Goal: Information Seeking & Learning: Learn about a topic

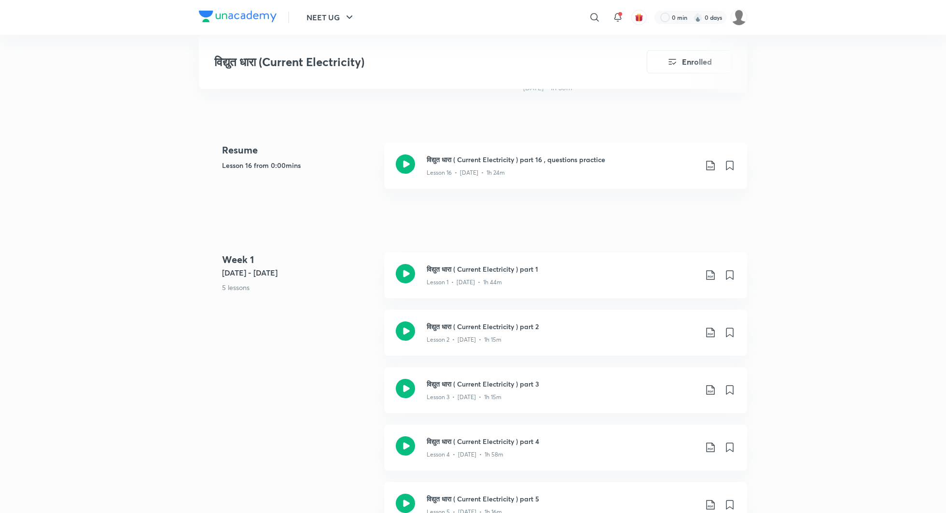
scroll to position [398, 0]
click at [737, 19] on img at bounding box center [739, 17] width 16 height 16
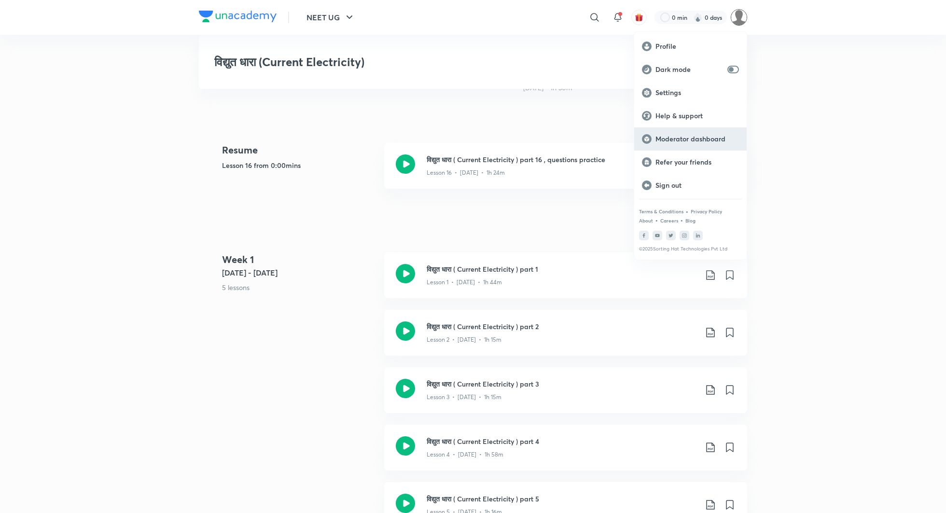
click at [683, 135] on p "Moderator dashboard" at bounding box center [698, 139] width 84 height 9
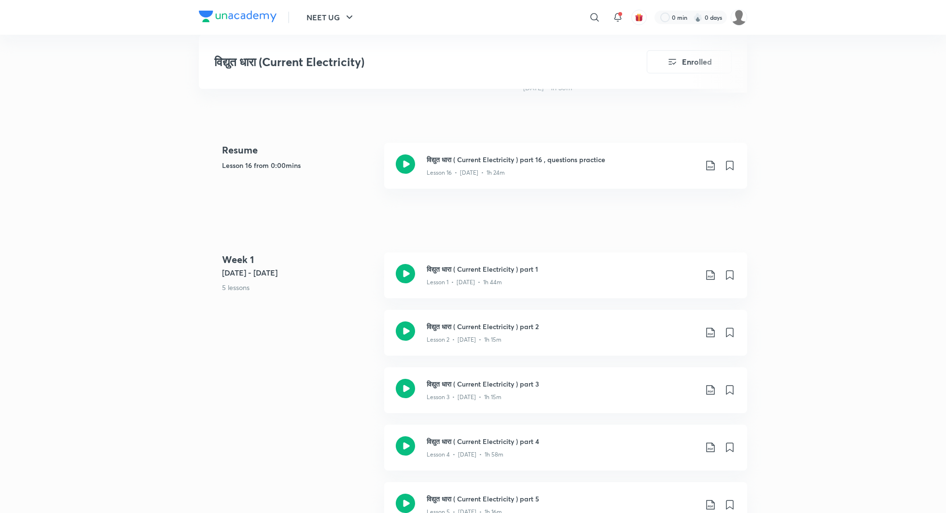
scroll to position [0, 0]
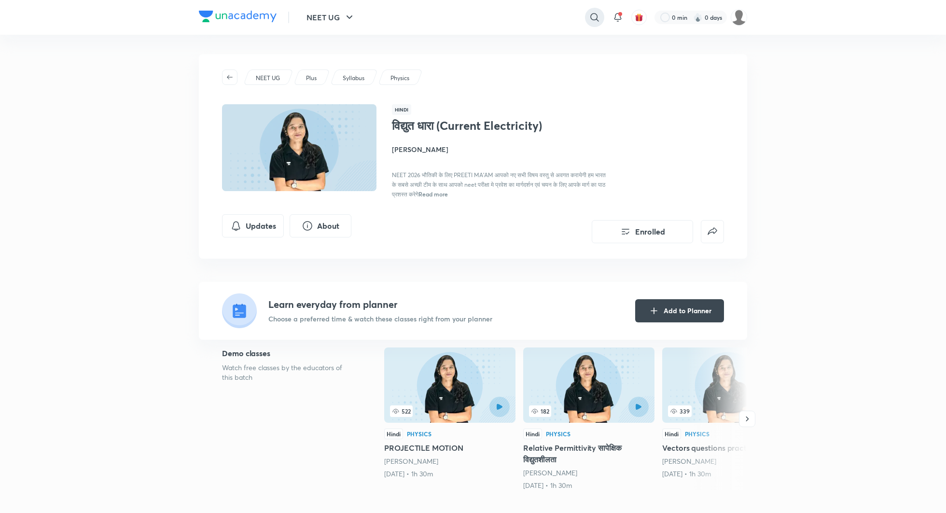
click at [593, 21] on icon at bounding box center [595, 18] width 12 height 12
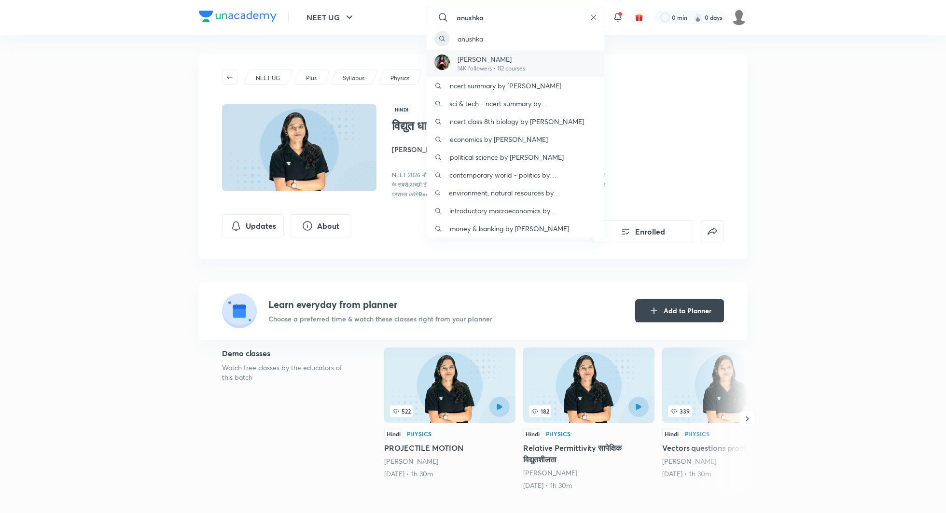
type input "anushka"
click at [491, 60] on p "Anushka Choudhary" at bounding box center [492, 59] width 68 height 10
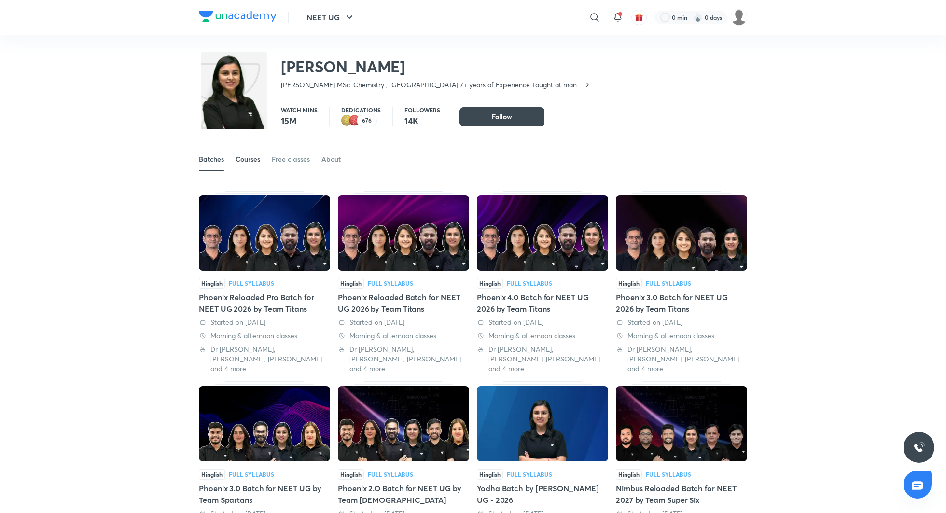
click at [247, 162] on div "Courses" at bounding box center [248, 160] width 25 height 10
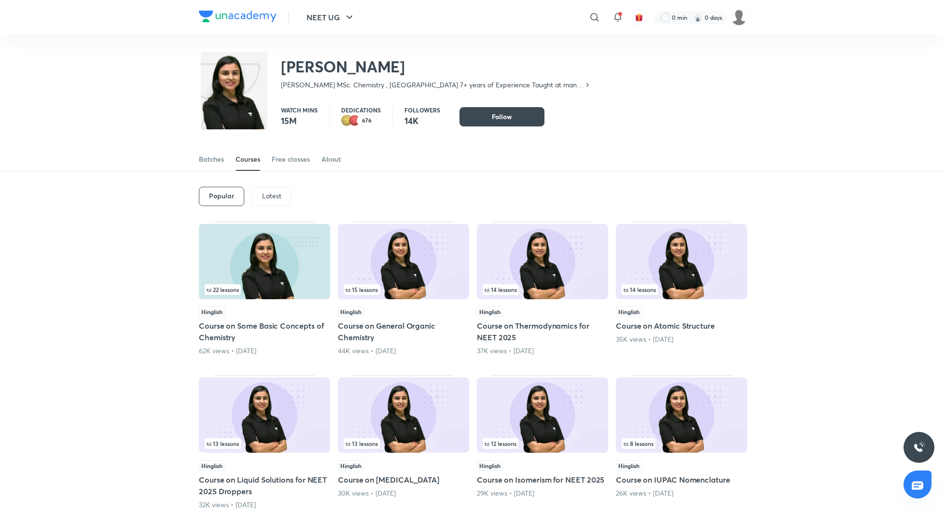
click at [272, 197] on p "Latest" at bounding box center [271, 196] width 19 height 8
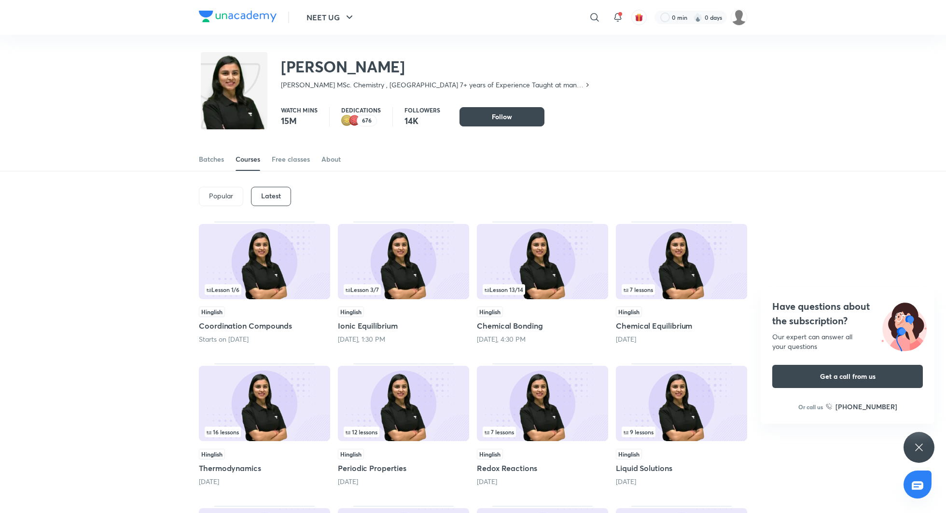
click at [386, 324] on h5 "Ionic Equilibrium" at bounding box center [403, 326] width 131 height 12
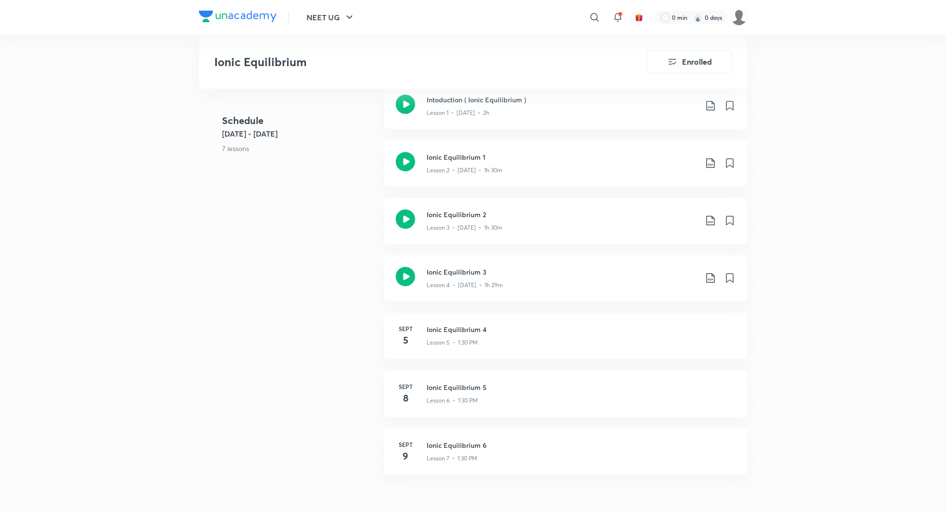
scroll to position [358, 0]
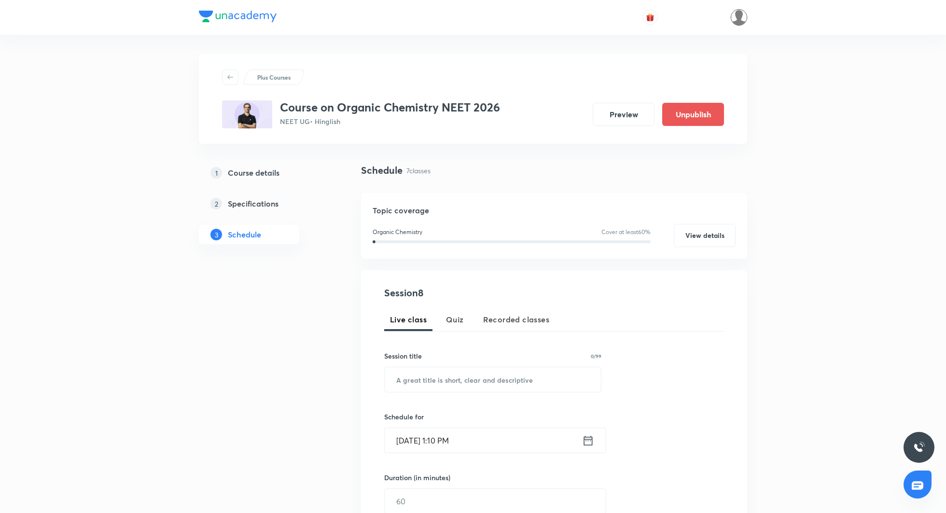
click at [737, 14] on img at bounding box center [739, 17] width 16 height 16
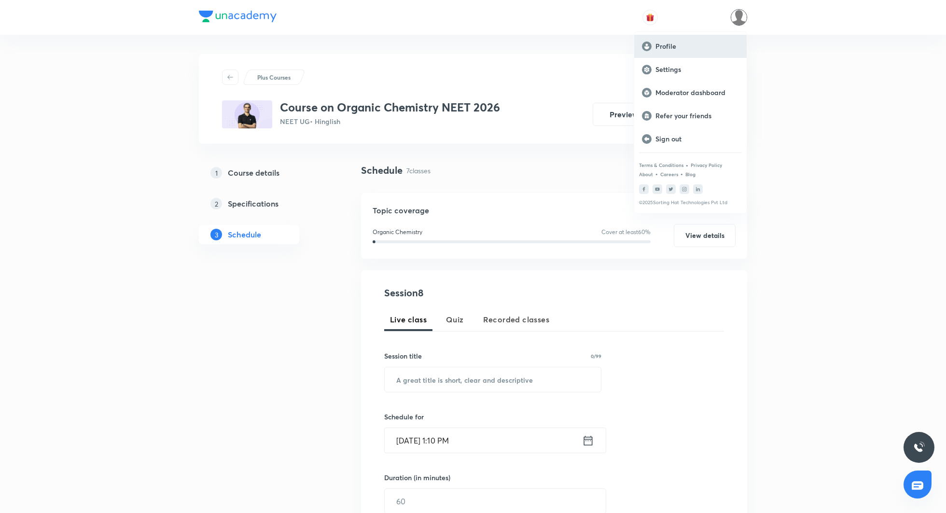
click at [676, 43] on p "Profile" at bounding box center [698, 46] width 84 height 9
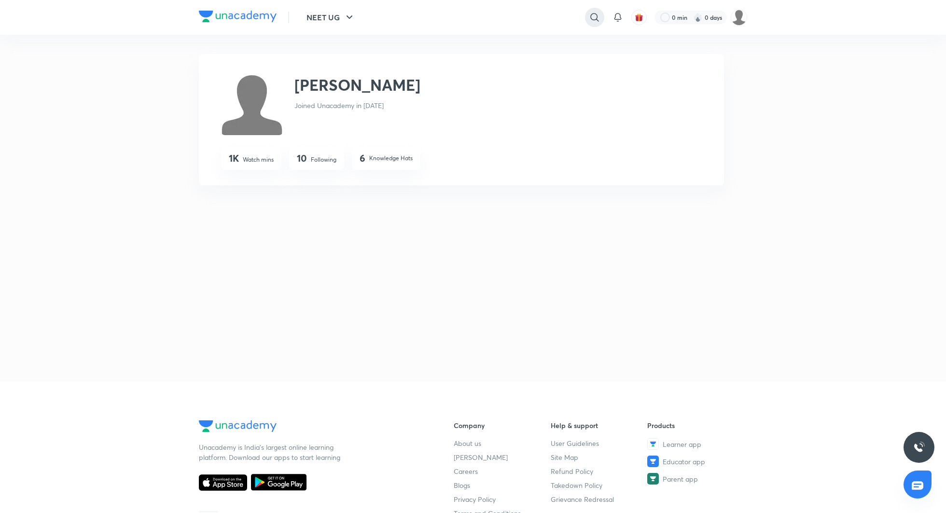
click at [597, 22] on icon at bounding box center [595, 18] width 12 height 12
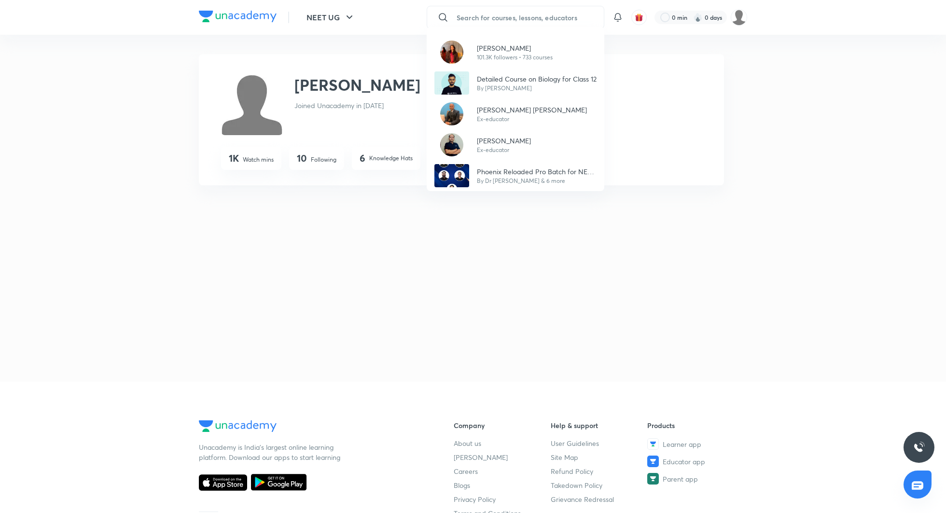
click at [517, 14] on div "Dr. Rakshita Singh 101.3K followers • 733 courses Detailed Course on Biology fo…" at bounding box center [473, 256] width 946 height 513
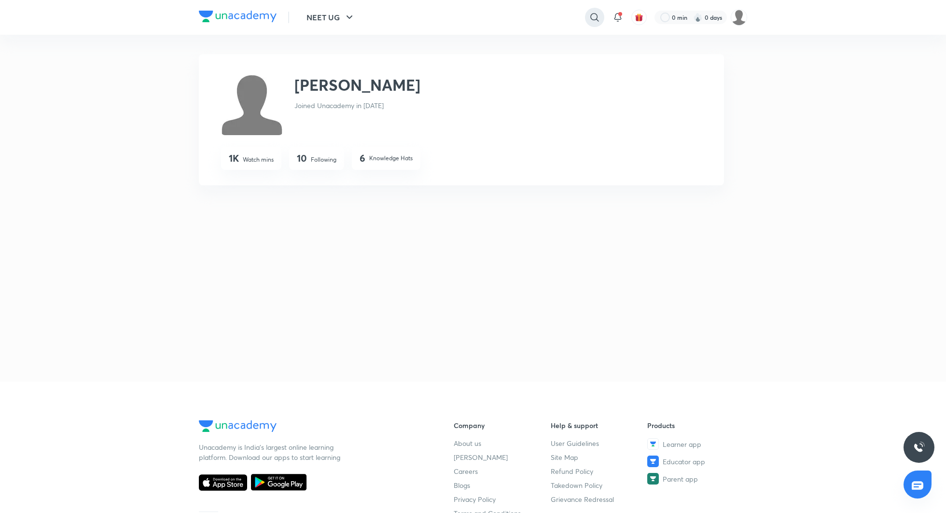
click at [593, 21] on icon at bounding box center [595, 18] width 12 height 12
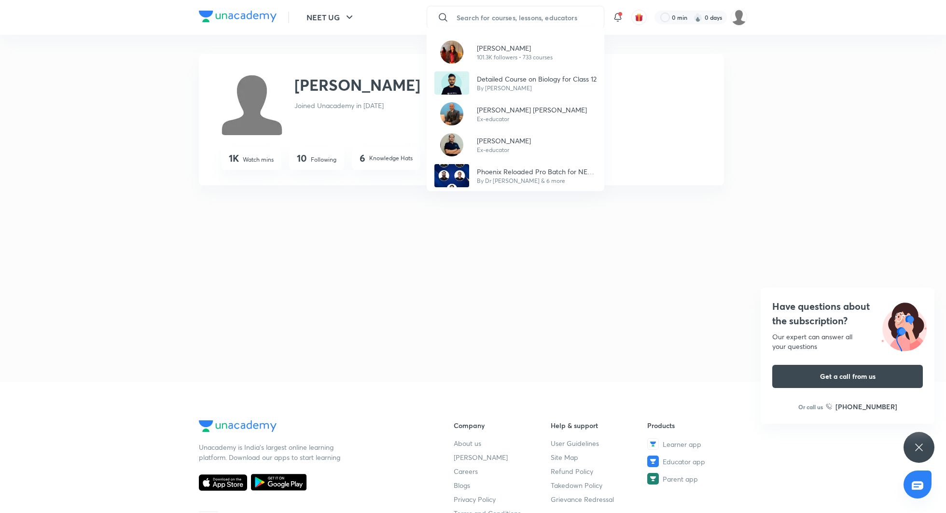
click at [500, 15] on div "Dr. Rakshita Singh 101.3K followers • 733 courses Detailed Course on Biology fo…" at bounding box center [473, 256] width 946 height 513
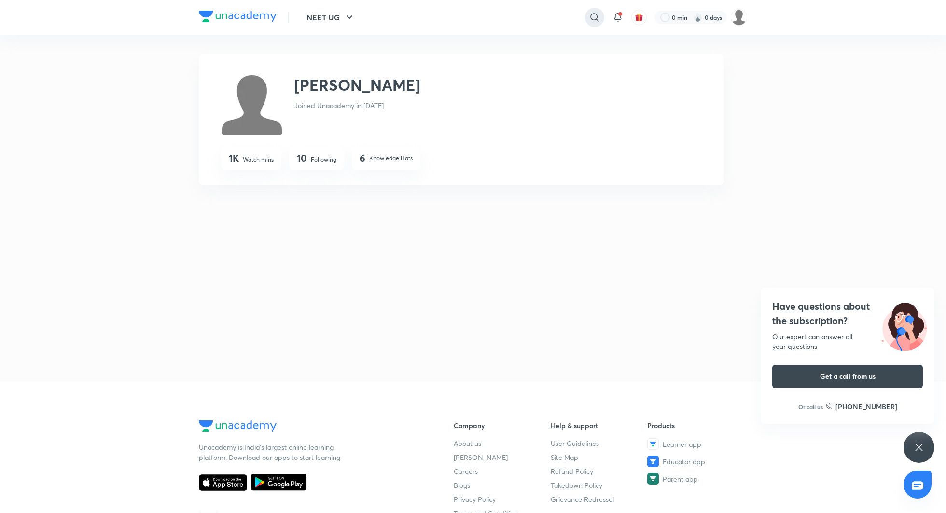
click at [593, 16] on icon at bounding box center [595, 18] width 12 height 12
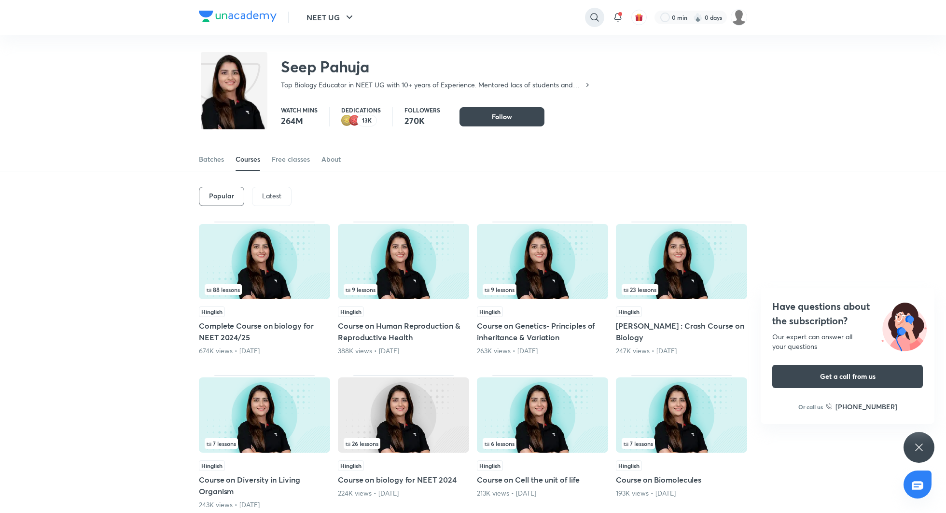
click at [594, 12] on icon at bounding box center [595, 18] width 12 height 12
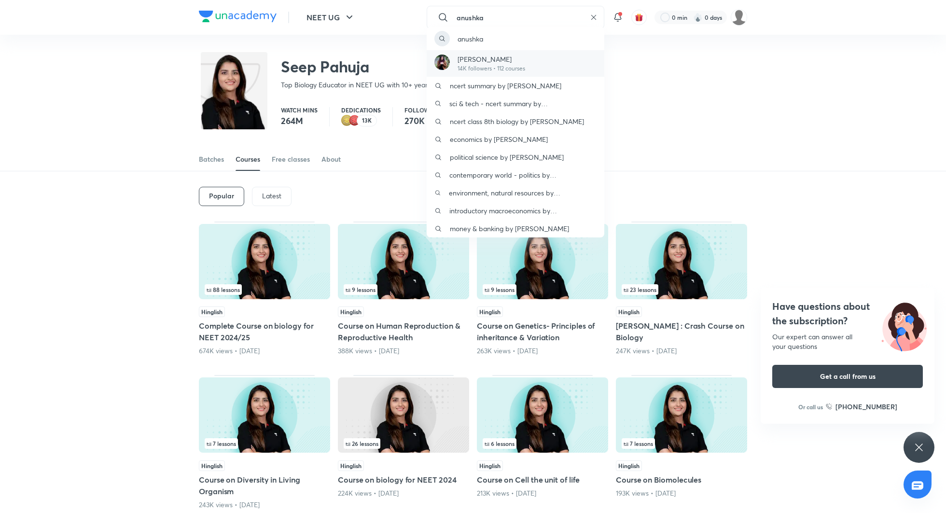
type input "anushka"
click at [492, 60] on p "[PERSON_NAME]" at bounding box center [492, 59] width 68 height 10
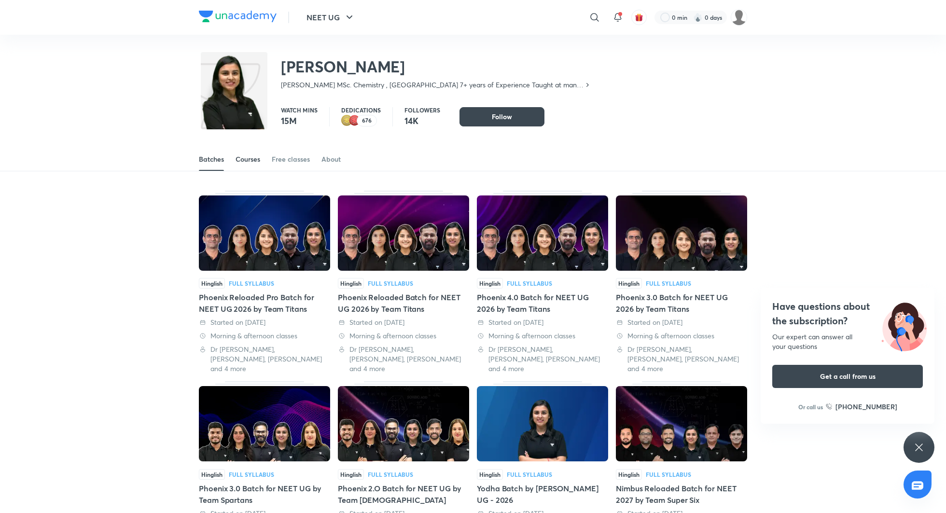
click at [255, 164] on div "Courses" at bounding box center [248, 160] width 25 height 10
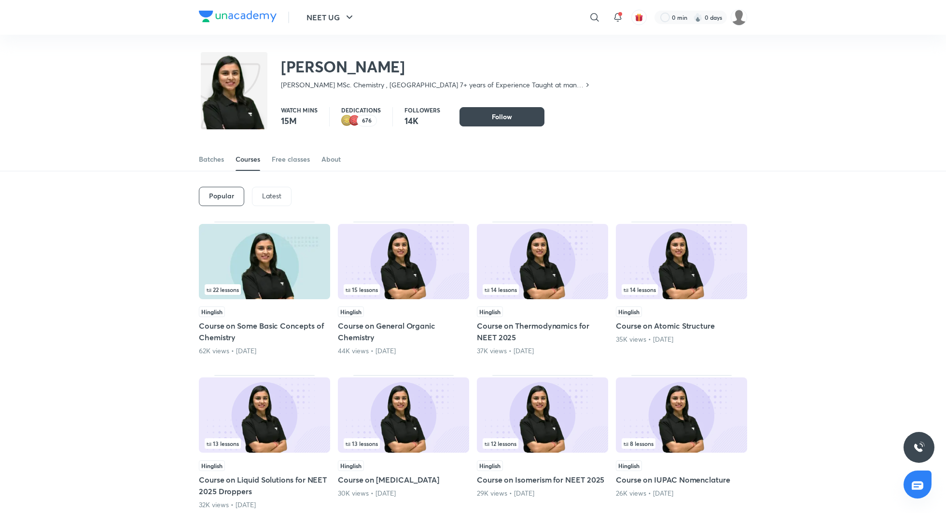
click at [267, 199] on p "Latest" at bounding box center [271, 196] width 19 height 8
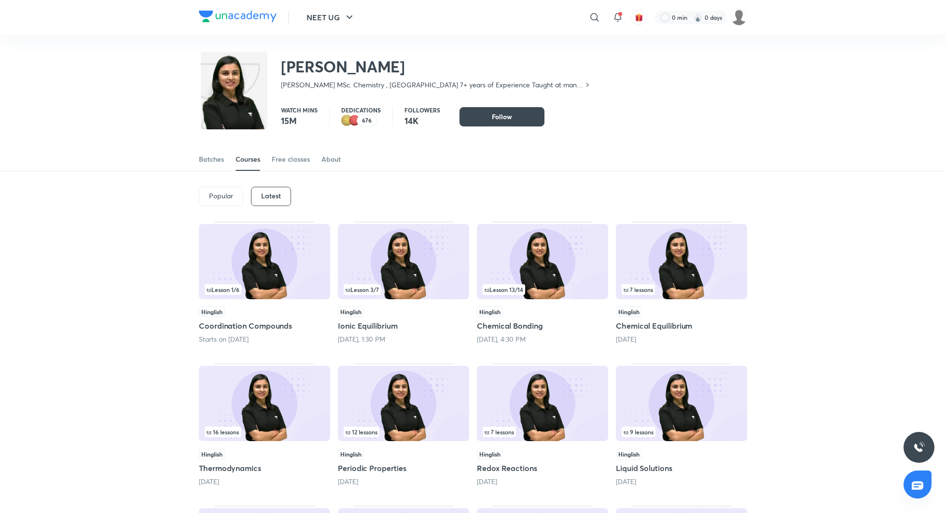
click at [367, 324] on h5 "Ionic Equilibrium" at bounding box center [403, 326] width 131 height 12
click at [216, 163] on div "Batches" at bounding box center [211, 160] width 25 height 10
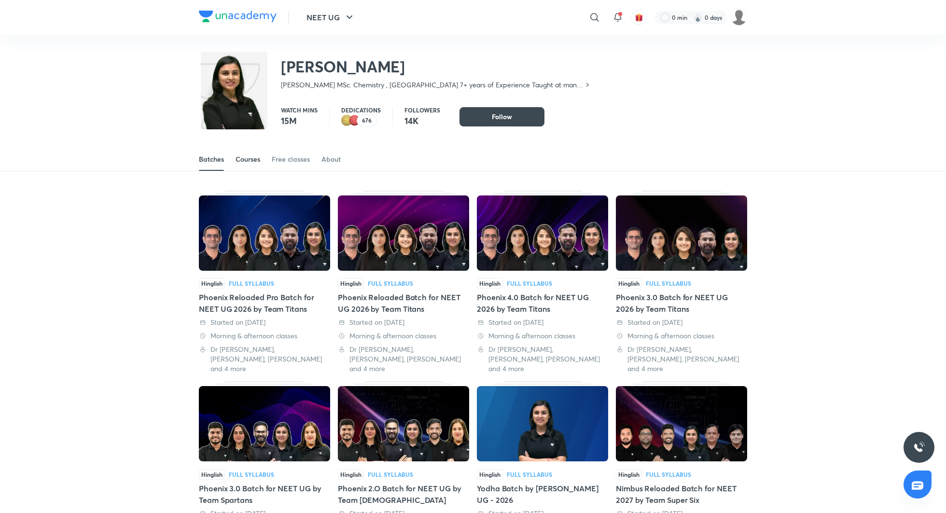
click at [254, 158] on div "Courses" at bounding box center [248, 160] width 25 height 10
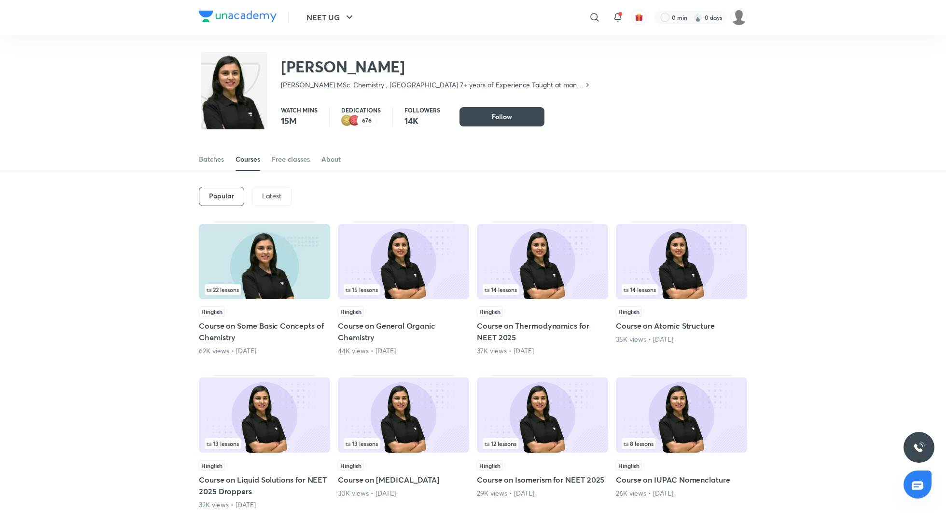
click at [264, 200] on p "Latest" at bounding box center [271, 196] width 19 height 8
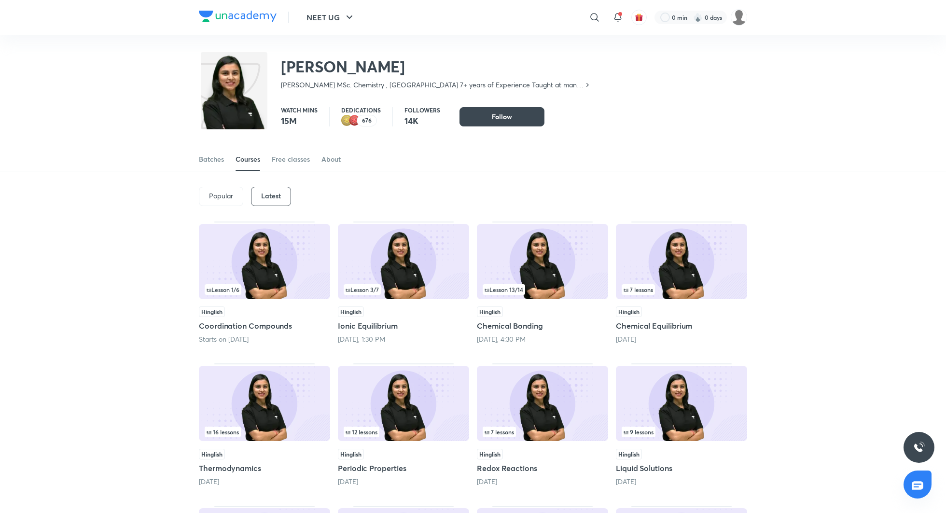
click at [268, 320] on h5 "Coordination Compounds" at bounding box center [264, 326] width 131 height 12
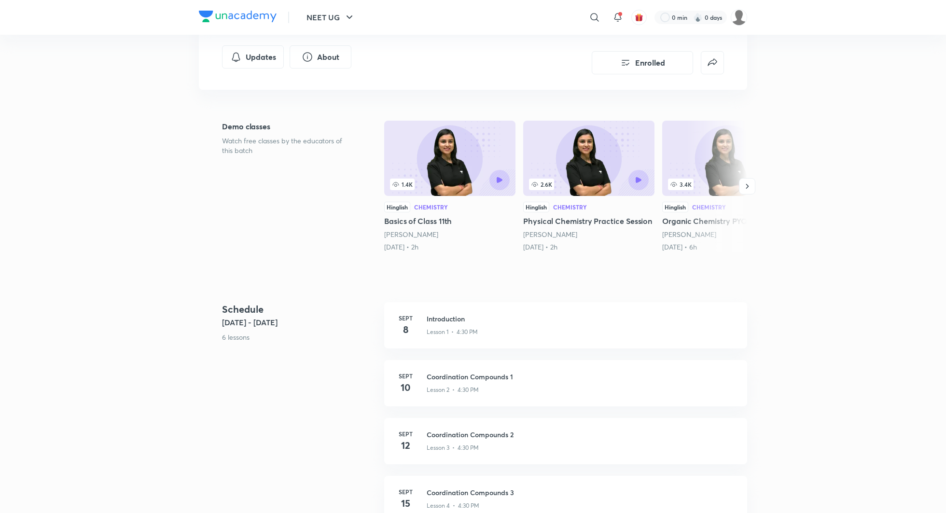
scroll to position [189, 0]
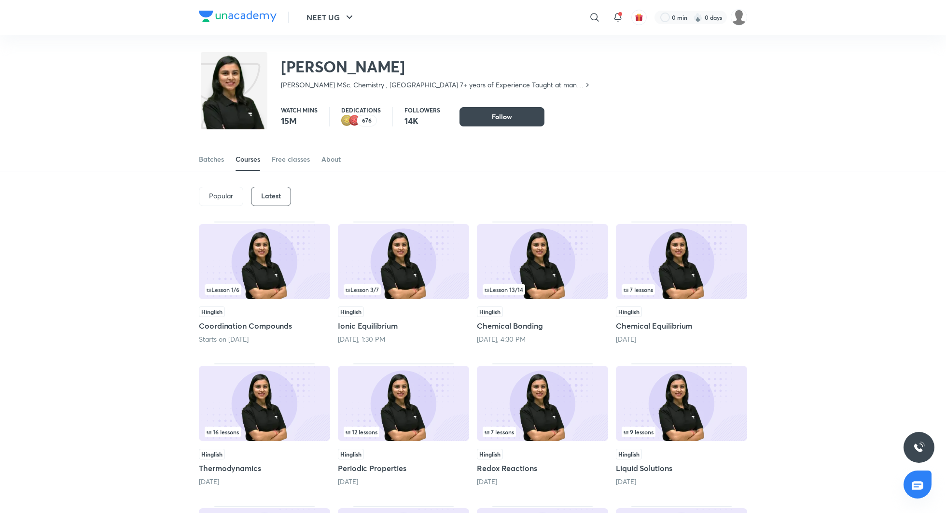
click at [528, 325] on h5 "Chemical Bonding" at bounding box center [542, 326] width 131 height 12
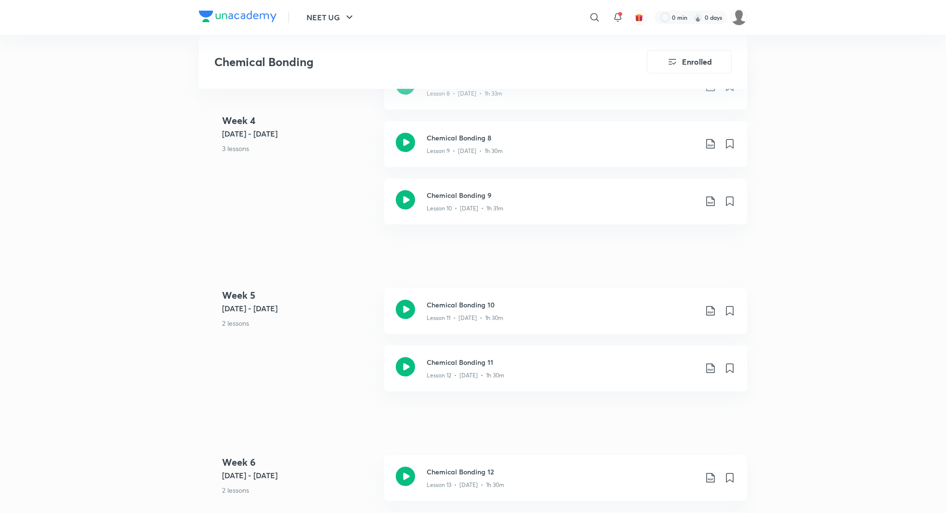
scroll to position [1047, 0]
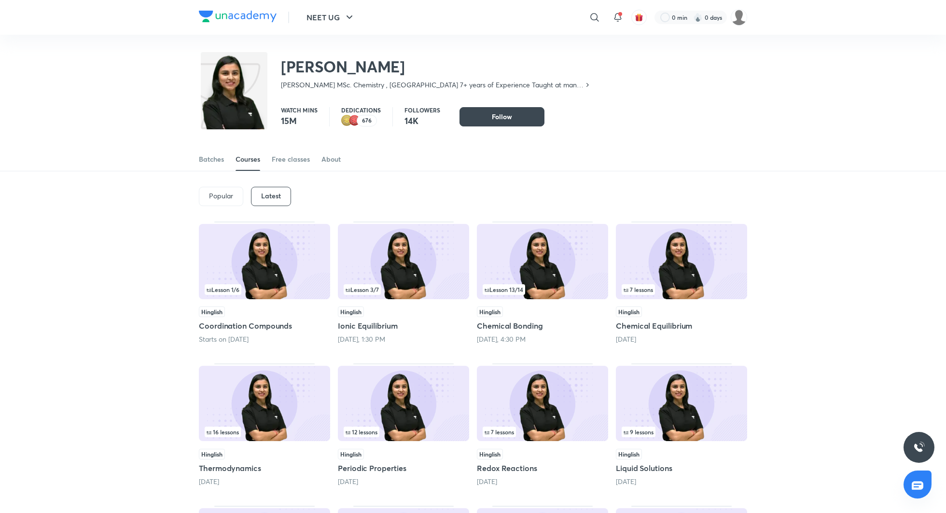
click at [652, 325] on h5 "Chemical Equilibrium" at bounding box center [681, 326] width 131 height 12
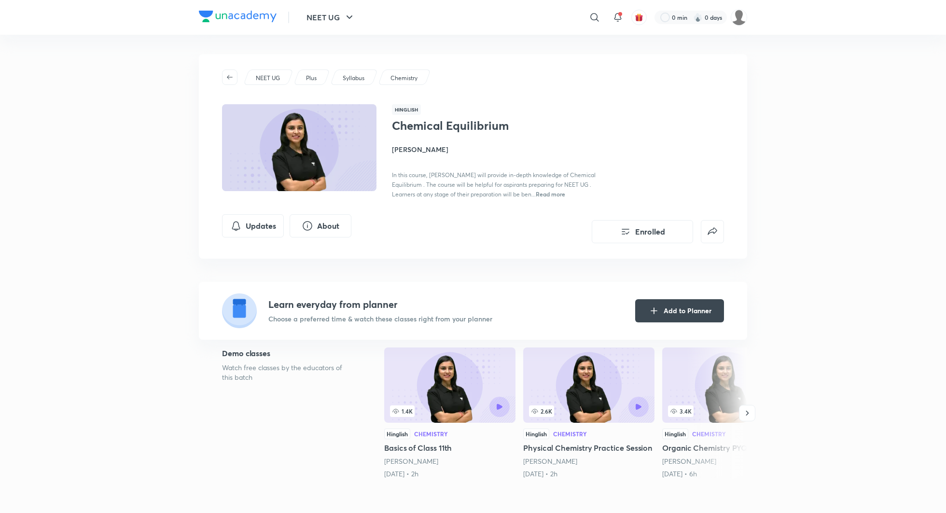
click at [426, 150] on h4 "Anushka Choudhary" at bounding box center [500, 149] width 216 height 10
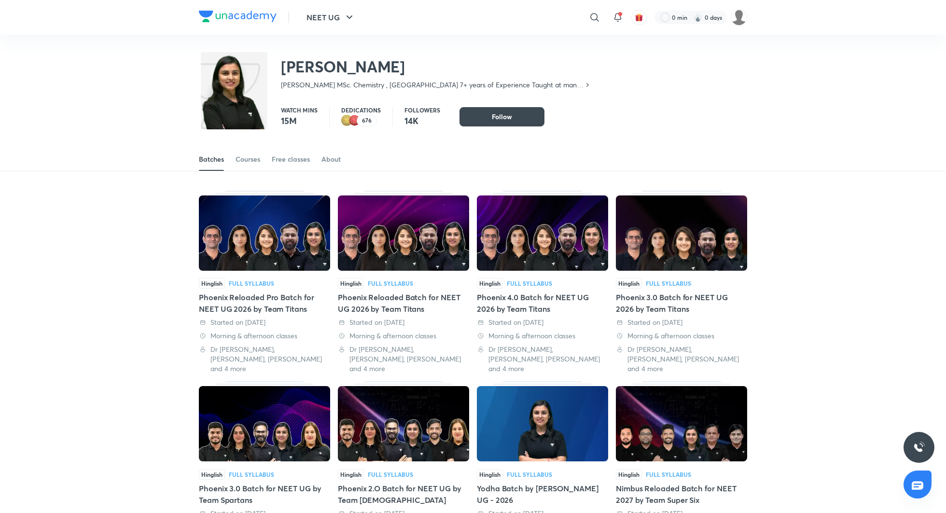
click at [266, 298] on div "Phoenix Reloaded Pro Batch for NEET UG 2026 by Team Titans" at bounding box center [264, 303] width 131 height 23
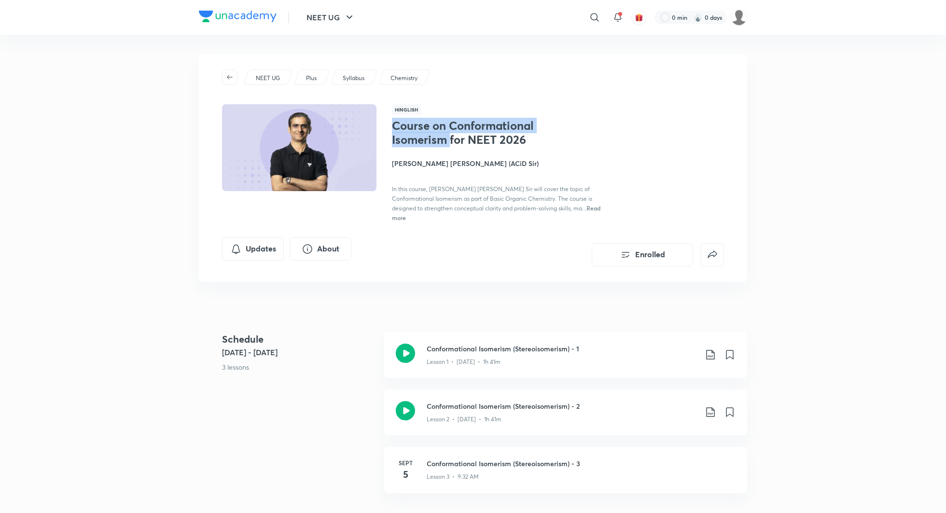
drag, startPoint x: 395, startPoint y: 127, endPoint x: 451, endPoint y: 141, distance: 57.7
click at [451, 141] on h1 "Course on Conformational Isomerism for NEET 2026" at bounding box center [471, 133] width 158 height 28
click at [627, 156] on div "Course on Conformational Isomerism for NEET 2026 [PERSON_NAME] [PERSON_NAME] (A…" at bounding box center [558, 170] width 332 height 103
drag, startPoint x: 450, startPoint y: 126, endPoint x: 445, endPoint y: 142, distance: 17.1
click at [445, 142] on h1 "Course on Conformational Isomerism for NEET 2026" at bounding box center [471, 133] width 158 height 28
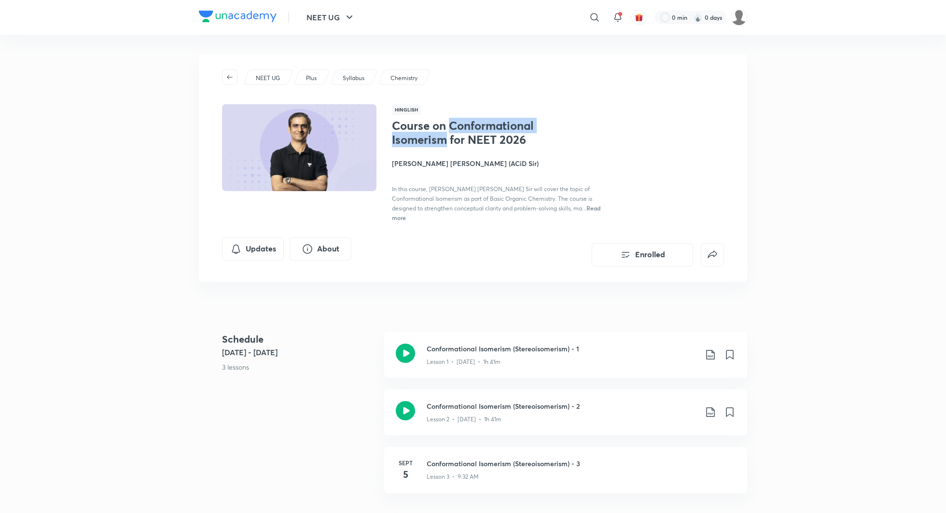
copy h1 "Conformational Isomerism"
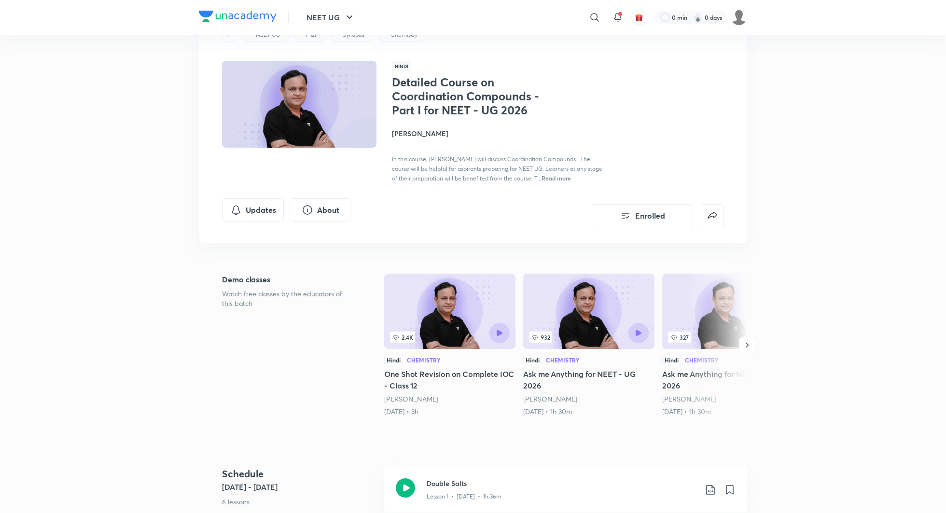
scroll to position [45, 0]
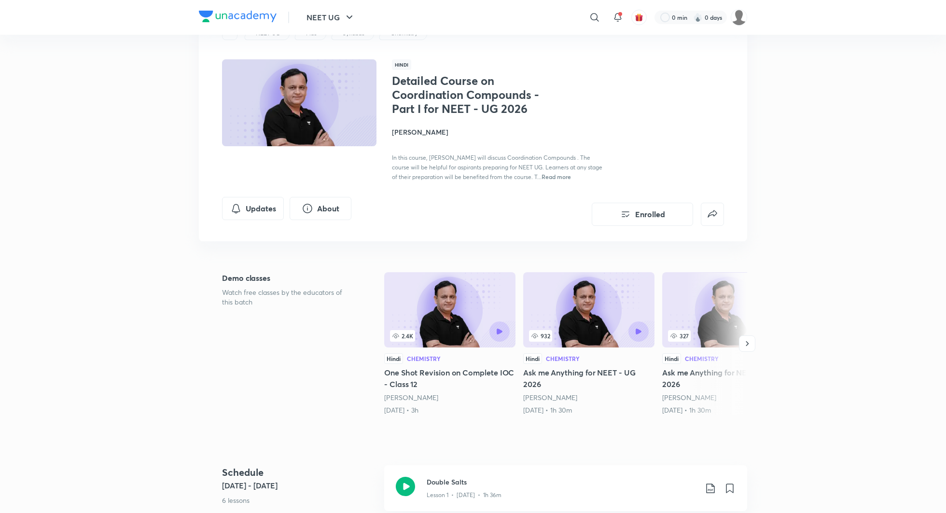
click at [424, 136] on h4 "Ramesh Sharda" at bounding box center [500, 132] width 216 height 10
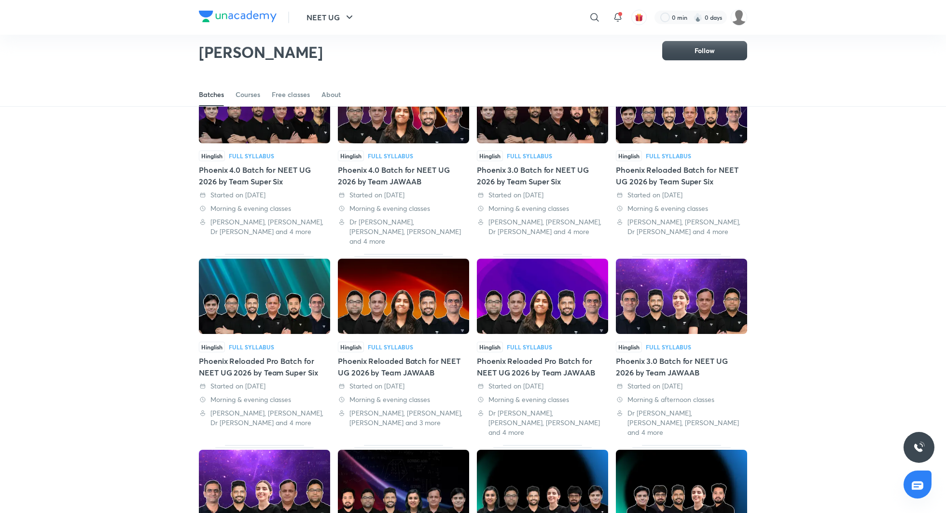
scroll to position [96, 0]
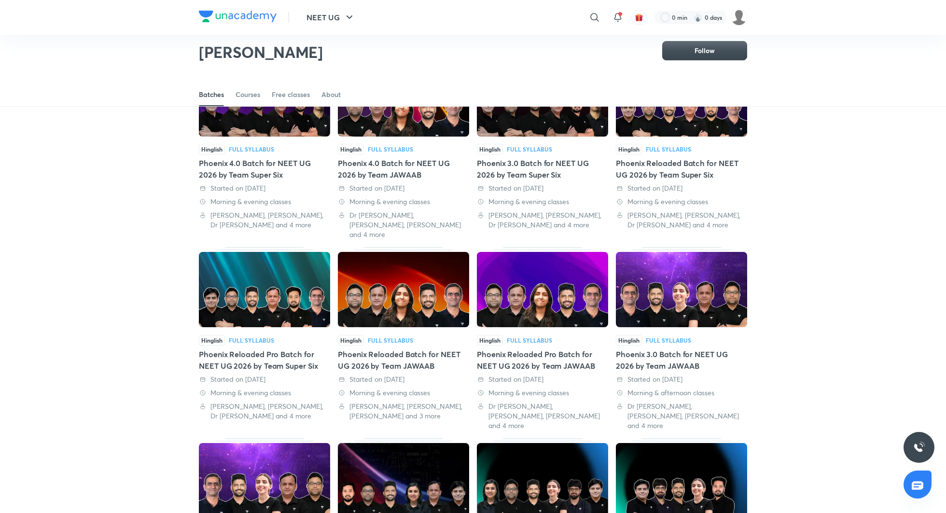
click at [698, 170] on div "Phoenix Reloaded Batch for NEET UG 2026 by Team Super Six" at bounding box center [681, 168] width 131 height 23
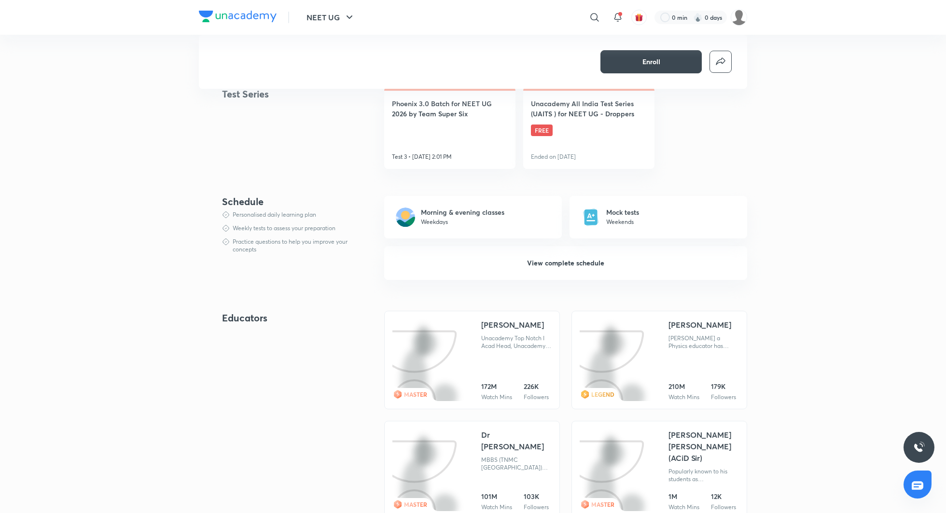
scroll to position [543, 0]
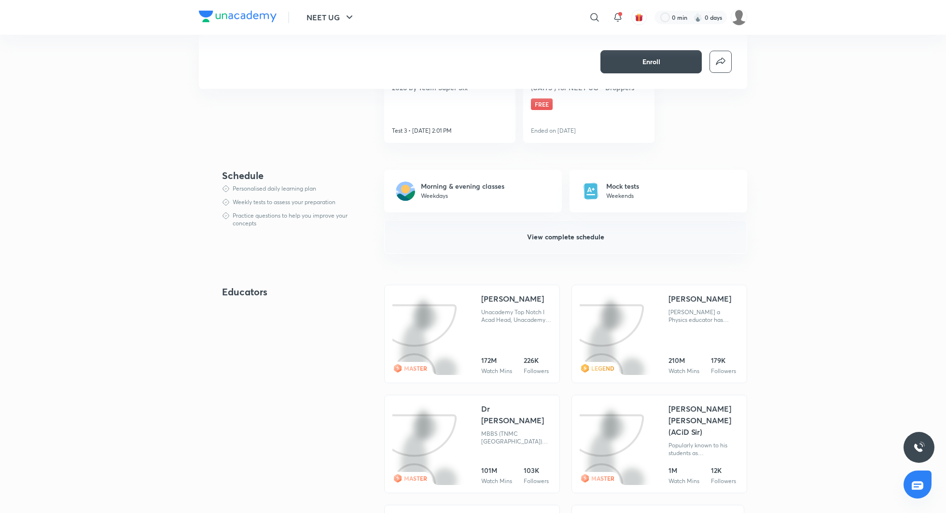
click at [562, 242] on span "View complete schedule" at bounding box center [565, 237] width 77 height 10
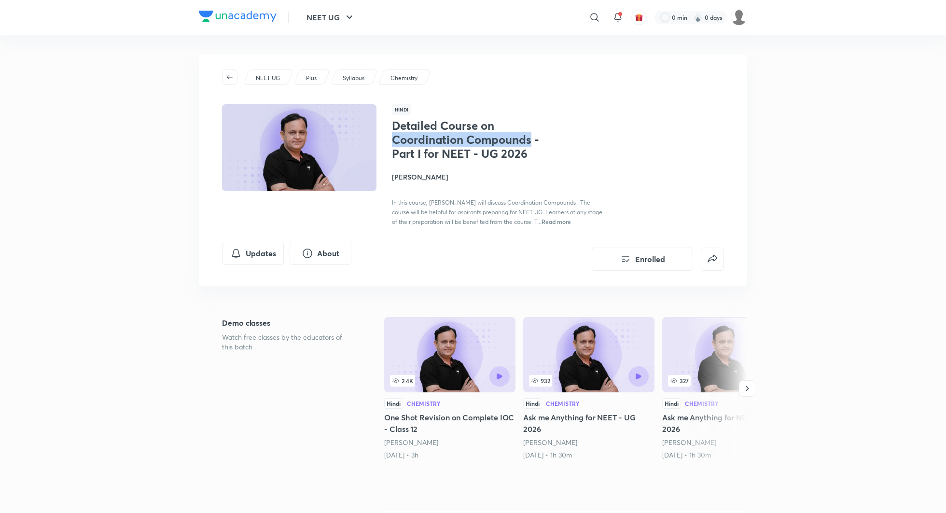
drag, startPoint x: 394, startPoint y: 140, endPoint x: 531, endPoint y: 142, distance: 137.2
click at [531, 142] on h1 "Detailed Course on Coordination Compounds - Part I for NEET - UG 2026" at bounding box center [471, 140] width 158 height 42
copy h1 "Coordination Compounds"
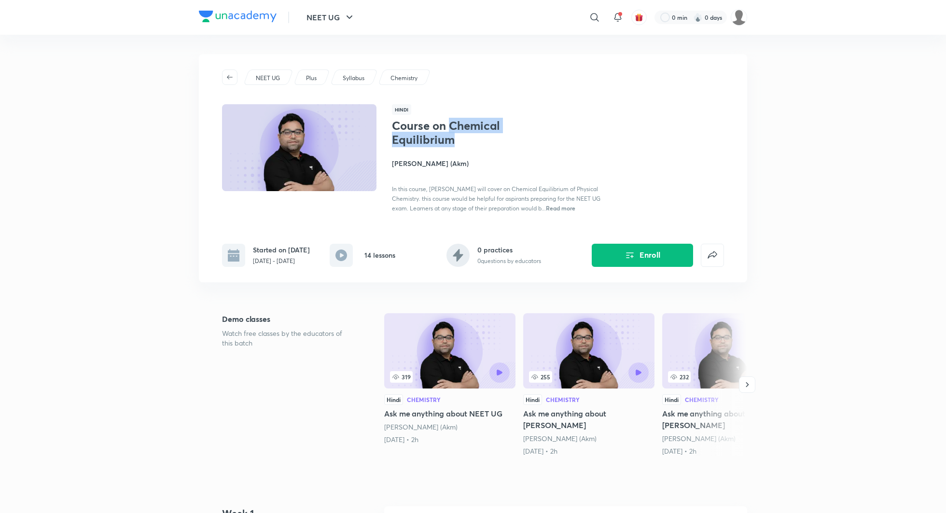
drag, startPoint x: 451, startPoint y: 127, endPoint x: 466, endPoint y: 142, distance: 21.9
click at [466, 142] on h1 "Course on Chemical Equilibrium" at bounding box center [471, 133] width 158 height 28
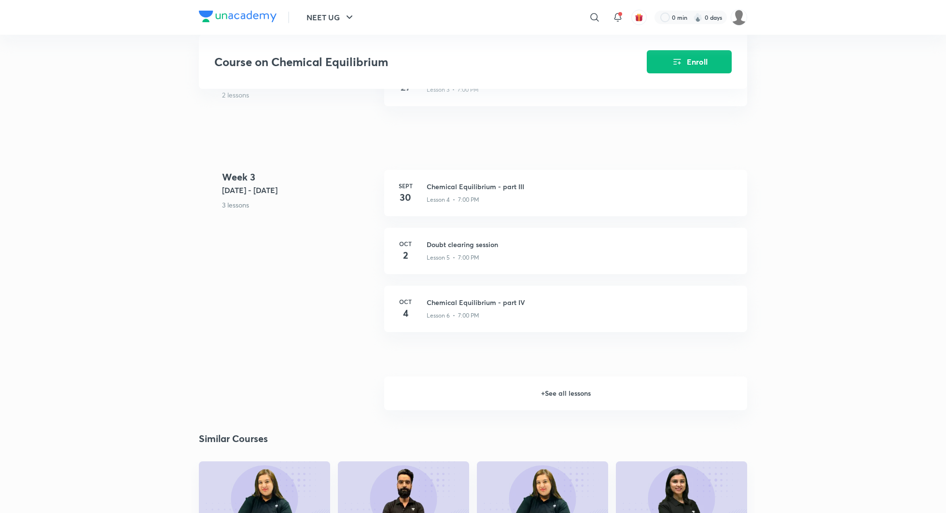
scroll to position [615, 0]
click at [555, 401] on h6 "+ See all lessons" at bounding box center [565, 393] width 363 height 34
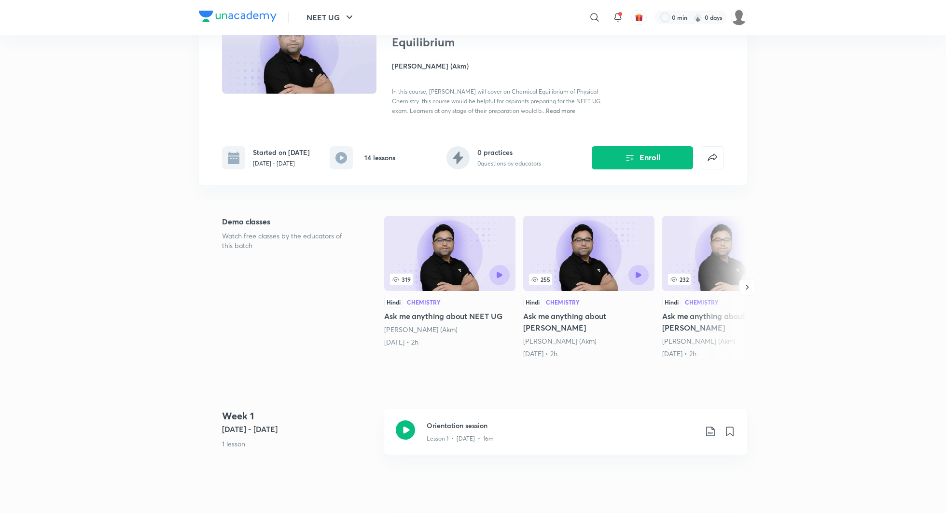
scroll to position [0, 0]
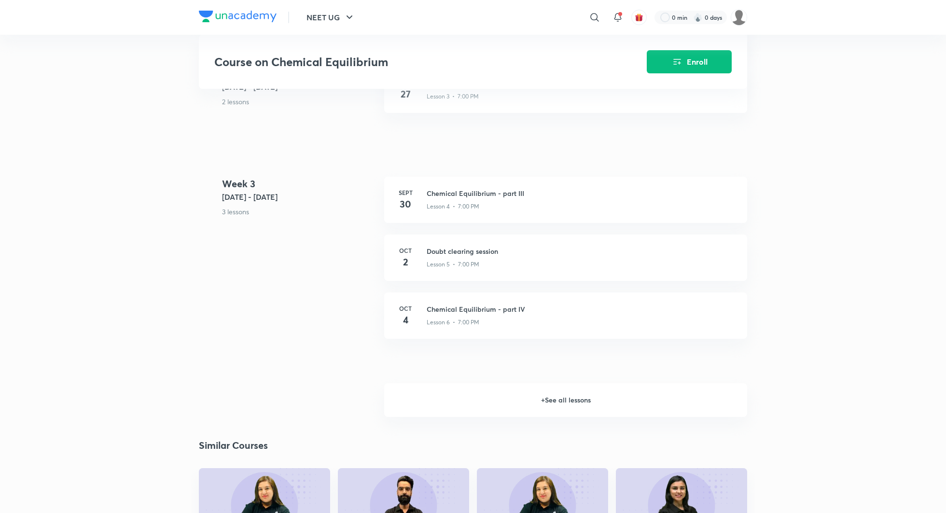
scroll to position [607, 0]
click at [561, 404] on h6 "+ See all lessons" at bounding box center [565, 401] width 363 height 34
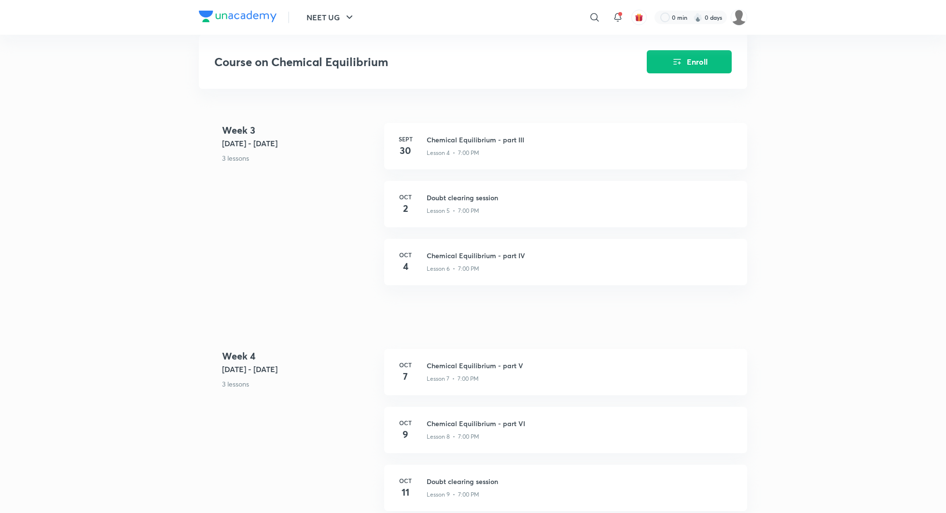
scroll to position [601, 0]
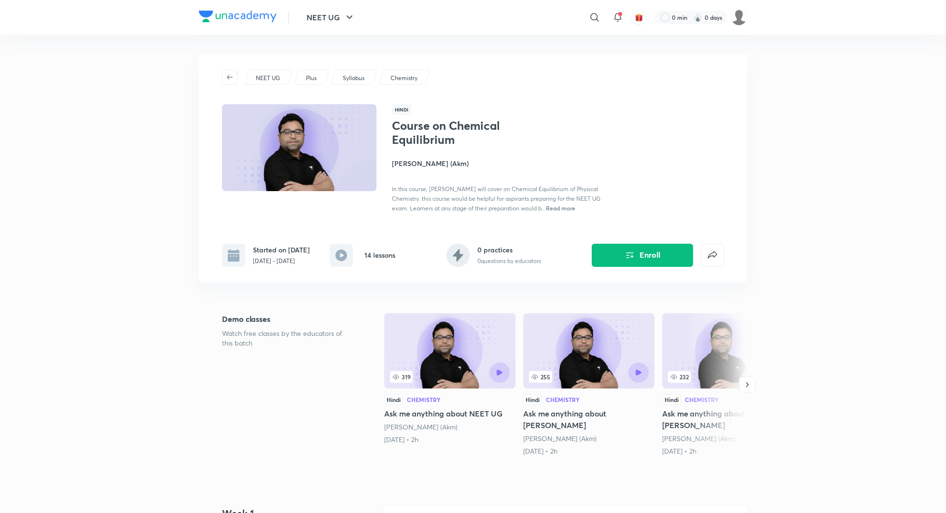
click at [449, 159] on h4 "Ajay Mishra (Akm)" at bounding box center [500, 163] width 216 height 10
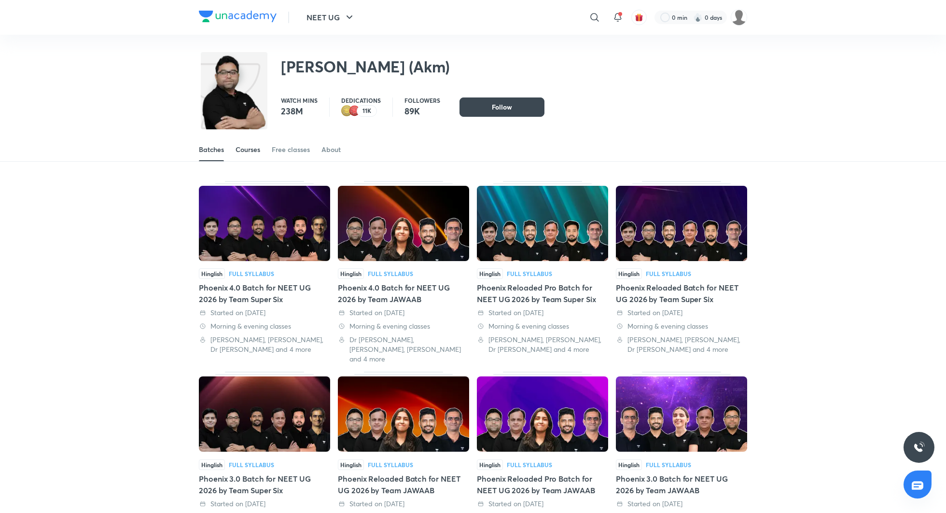
click at [243, 156] on link "Courses" at bounding box center [248, 149] width 25 height 23
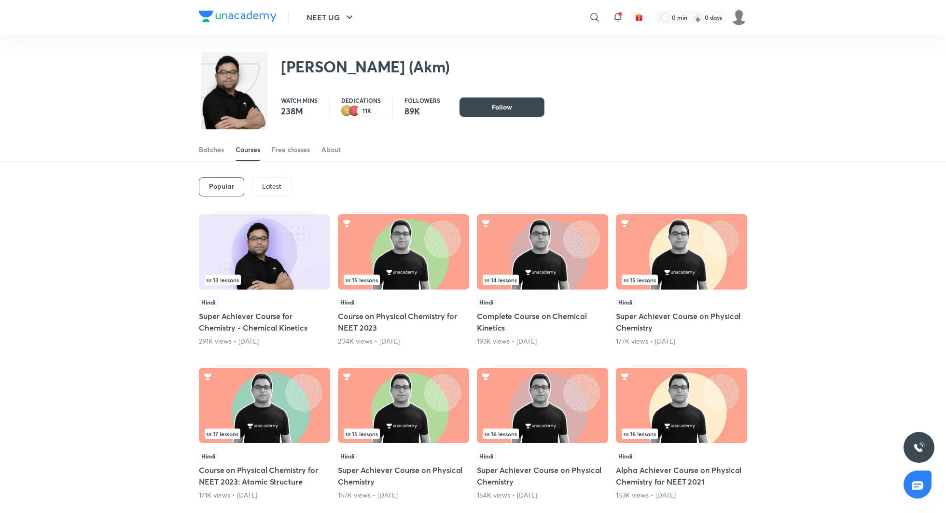
click at [269, 191] on div "Latest" at bounding box center [272, 186] width 40 height 19
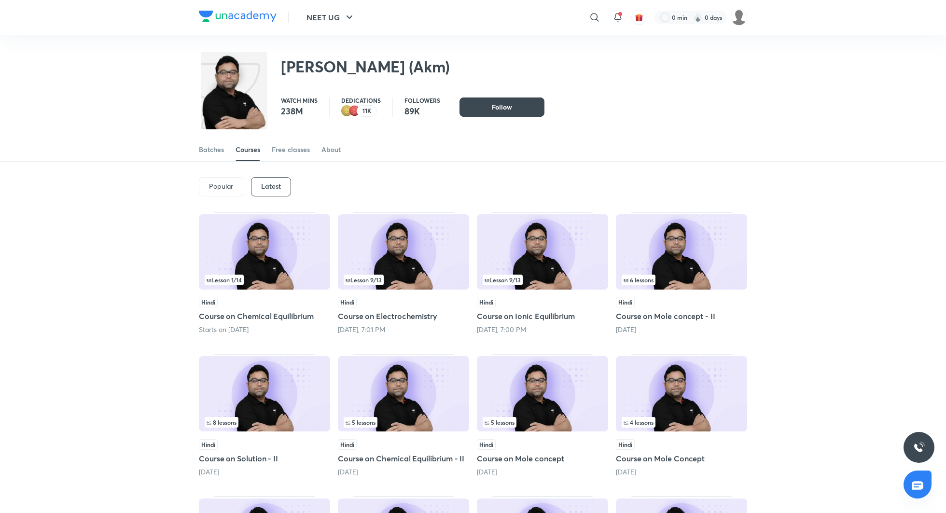
click at [275, 315] on h5 "Course on Chemical Equilibrium" at bounding box center [264, 317] width 131 height 12
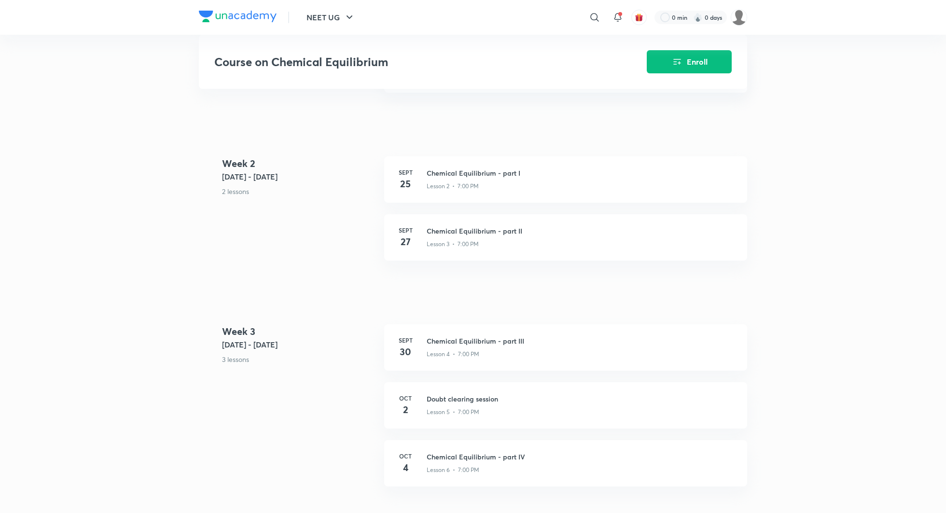
scroll to position [441, 0]
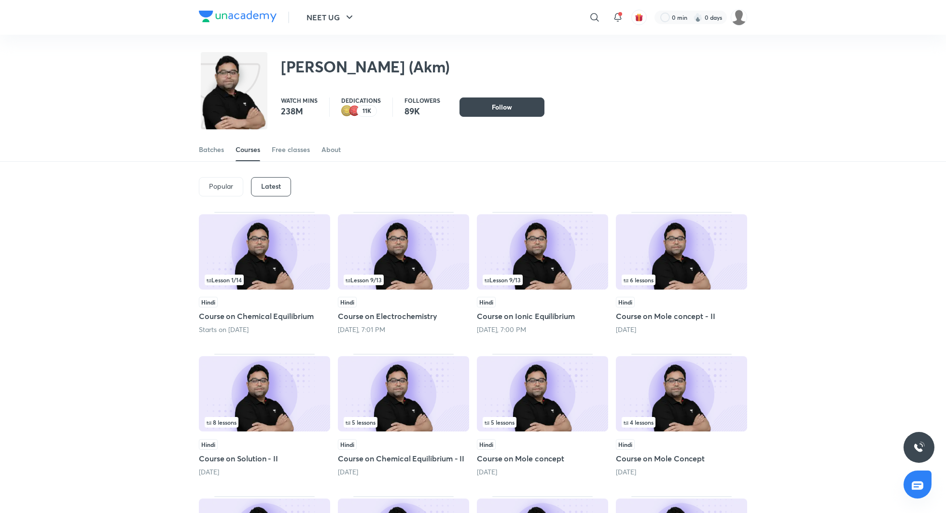
click at [387, 319] on h5 "Course on Electrochemistry" at bounding box center [403, 317] width 131 height 12
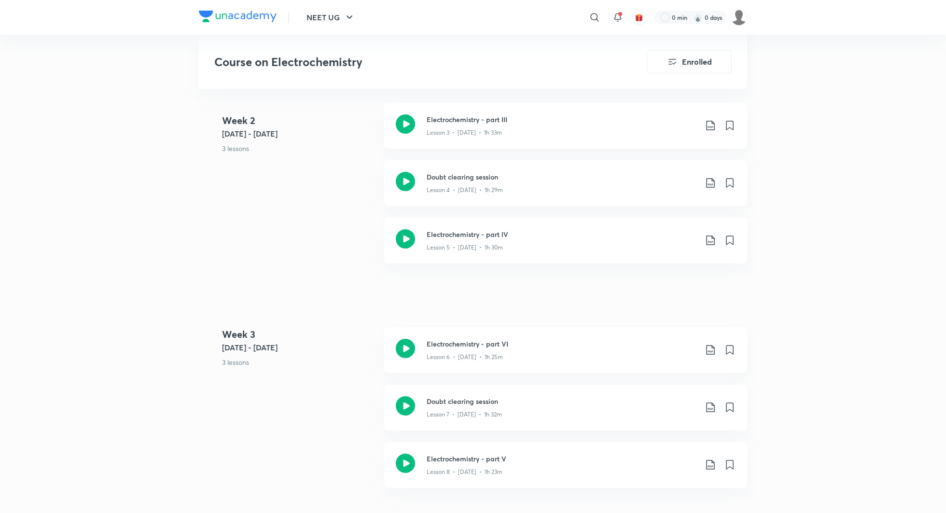
scroll to position [530, 0]
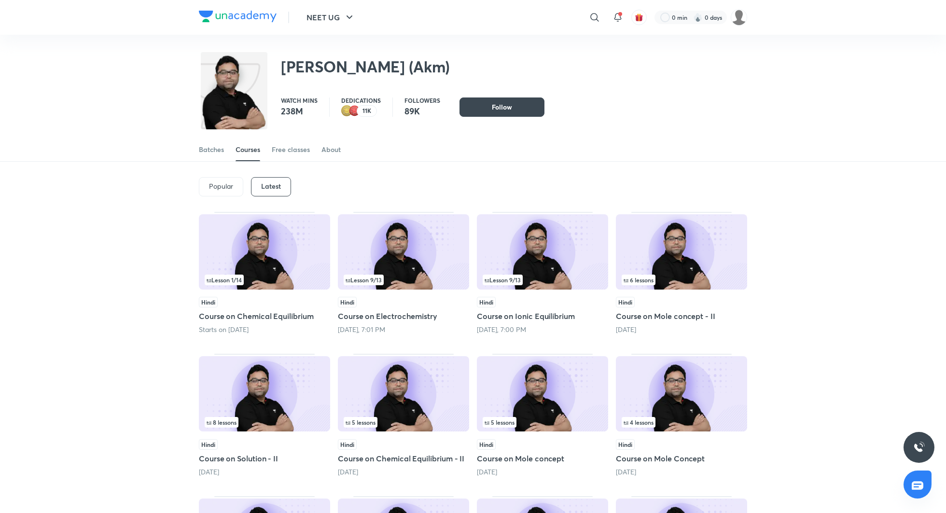
click at [522, 315] on h5 "Course on Ionic Equilibrium" at bounding box center [542, 317] width 131 height 12
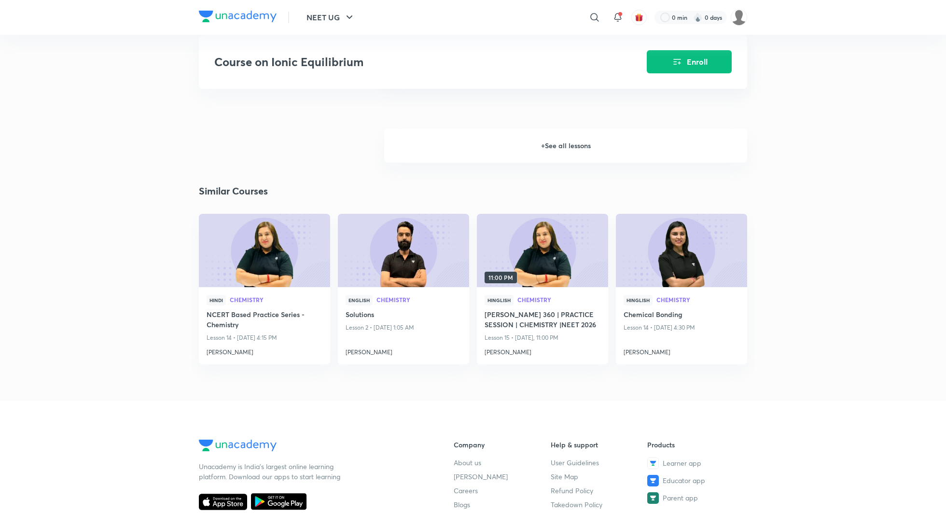
scroll to position [931, 0]
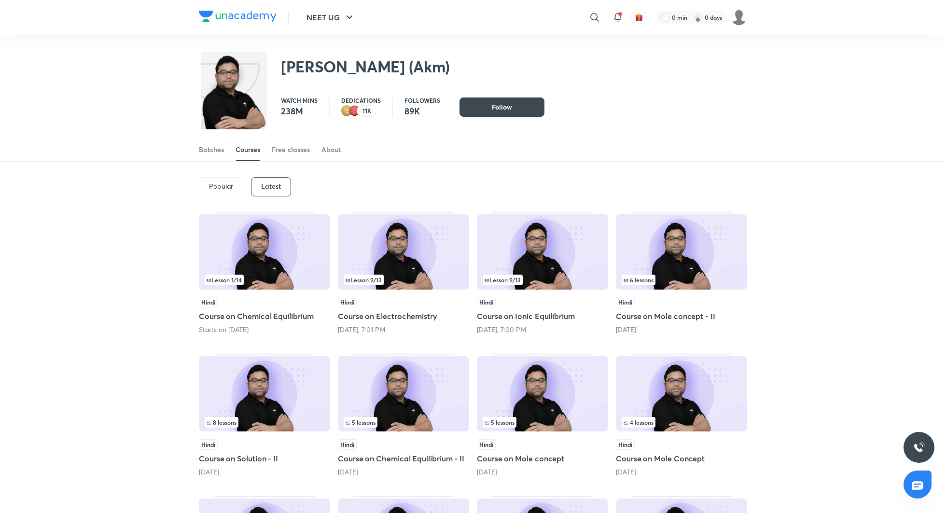
click at [679, 315] on h5 "Course on Mole concept - II" at bounding box center [681, 317] width 131 height 12
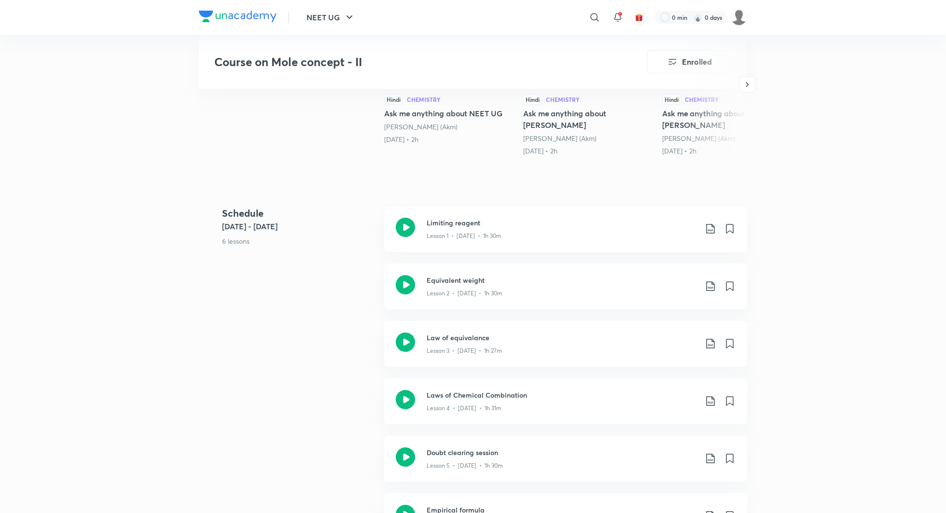
scroll to position [337, 0]
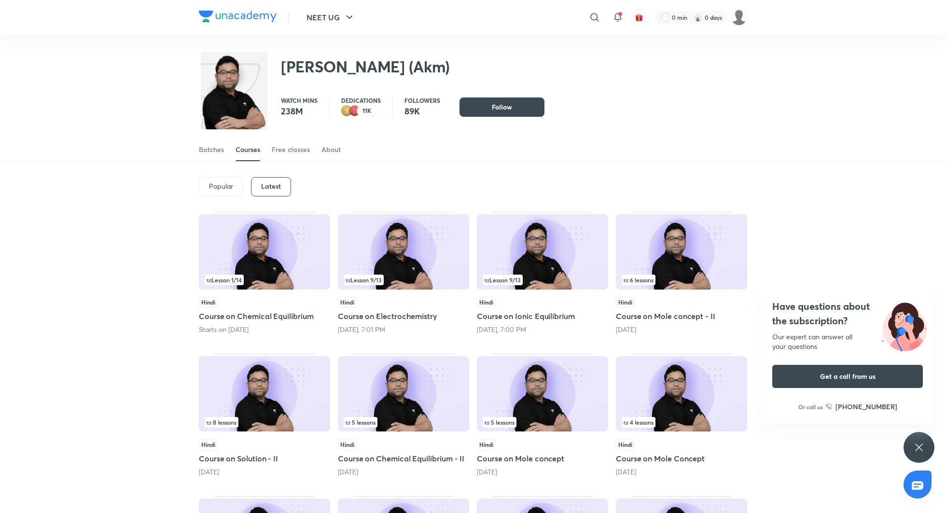
click at [439, 200] on div "Popular Latest" at bounding box center [473, 187] width 549 height 50
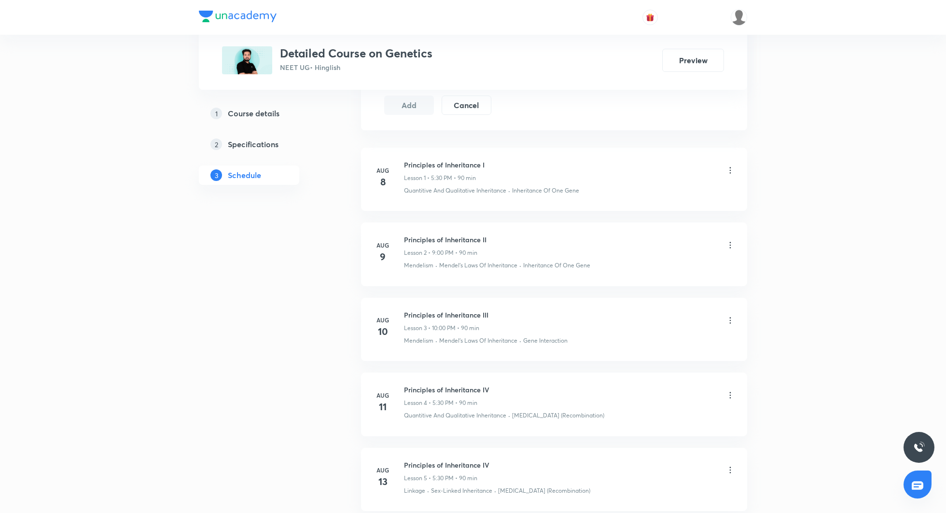
scroll to position [497, 0]
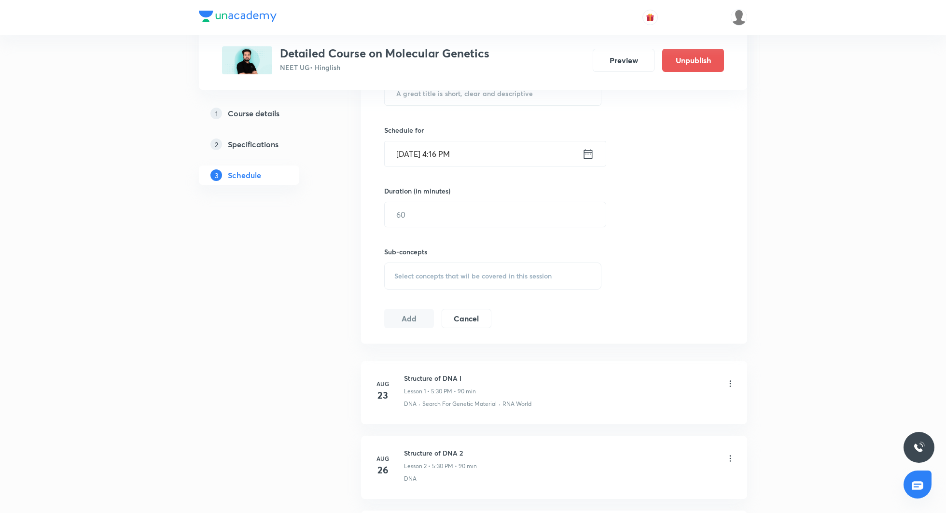
scroll to position [290, 0]
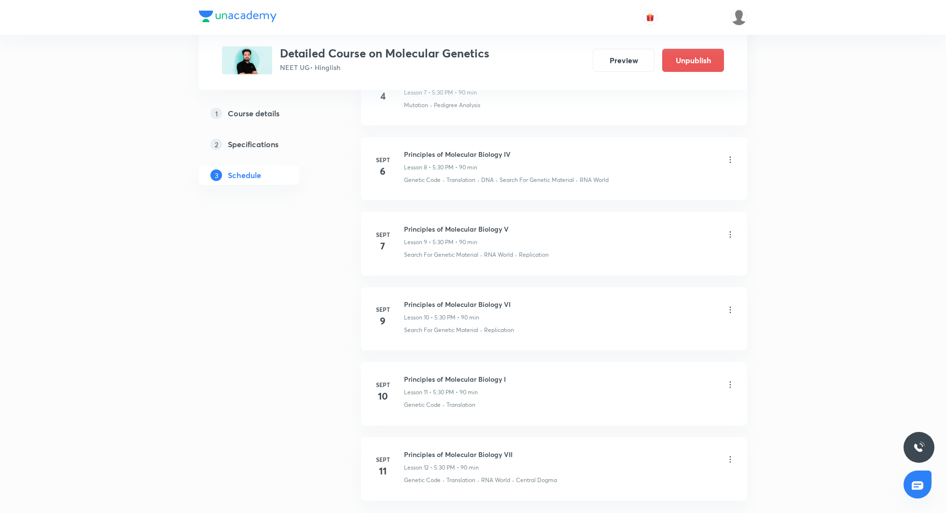
scroll to position [1033, 0]
click at [624, 61] on button "Preview" at bounding box center [624, 59] width 62 height 23
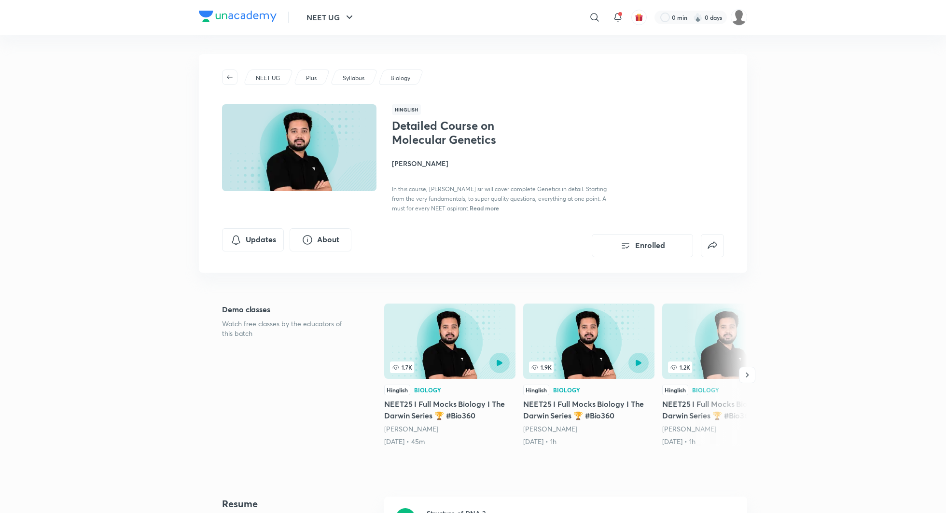
click at [553, 60] on div "NEET UG Plus Syllabus Biology Hinglish Detailed Course on Molecular Genetics Pr…" at bounding box center [473, 163] width 549 height 219
click at [592, 14] on icon at bounding box center [595, 17] width 8 height 8
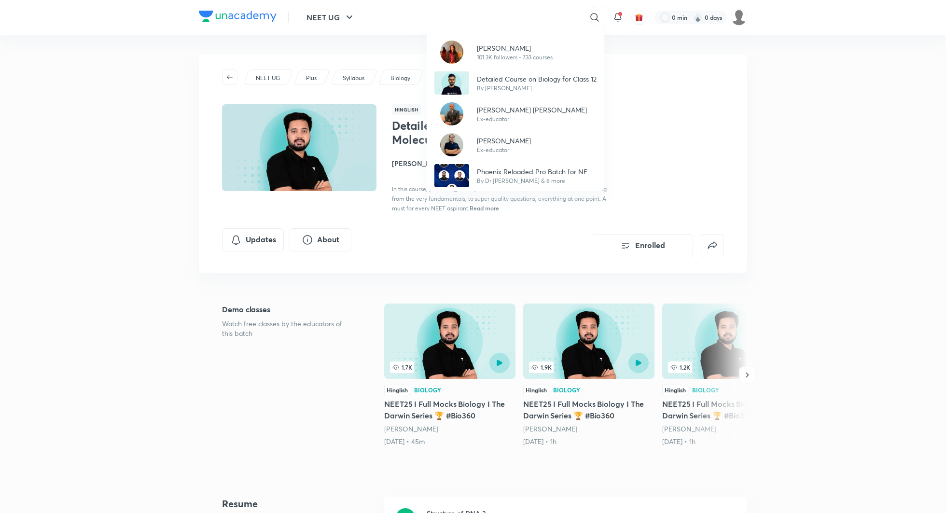
click at [491, 20] on div "Dr. Rakshita Singh 101.3K followers • 733 courses Detailed Course on Biology fo…" at bounding box center [473, 256] width 946 height 513
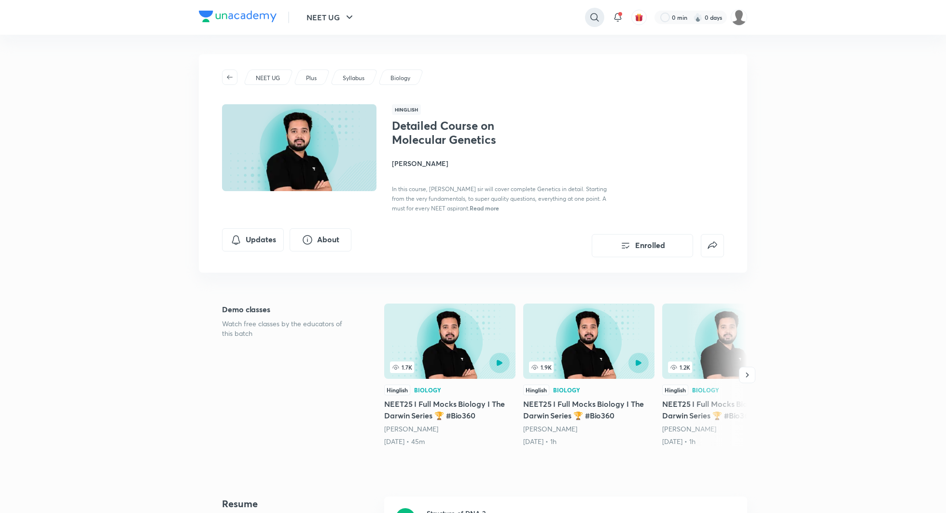
click at [594, 14] on icon at bounding box center [595, 18] width 12 height 12
type input "wassim"
click at [498, 56] on p "Wassim Ahmad Bhat" at bounding box center [491, 59] width 67 height 10
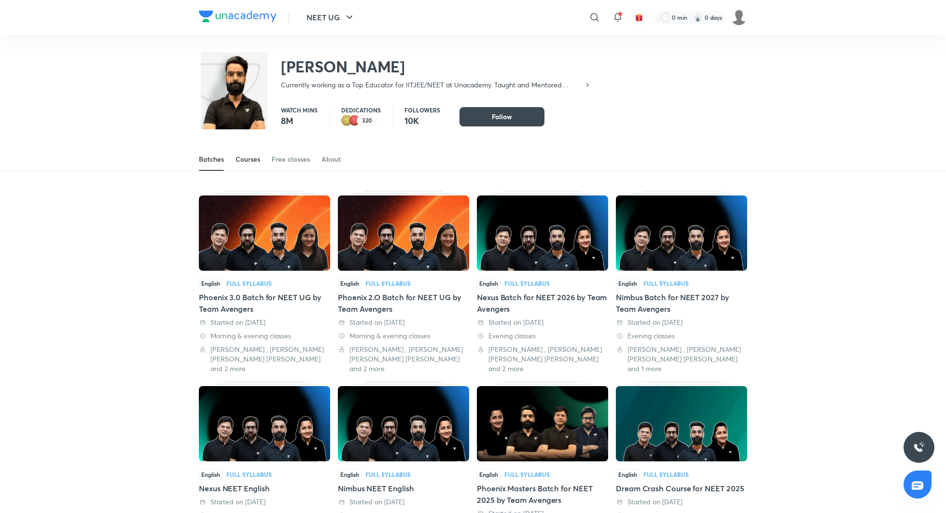
click at [251, 161] on div "Courses" at bounding box center [248, 160] width 25 height 10
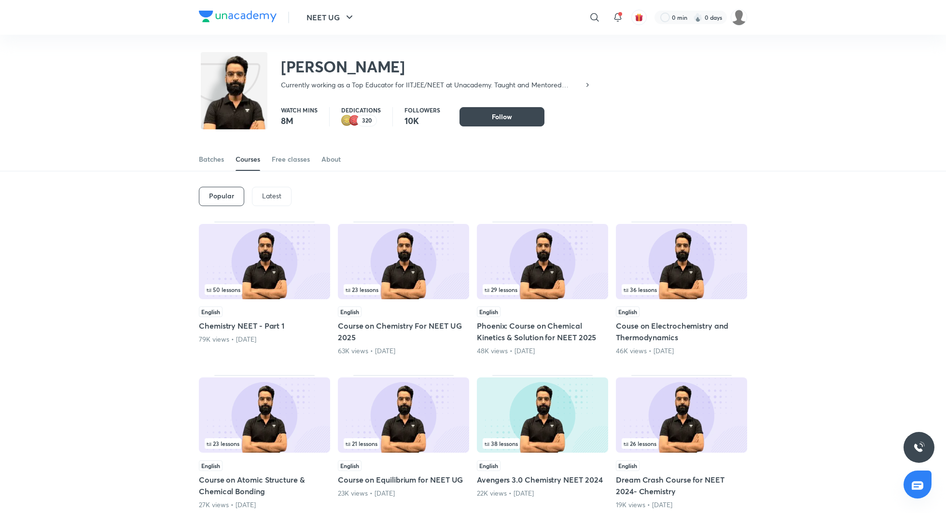
click at [271, 197] on p "Latest" at bounding box center [271, 196] width 19 height 8
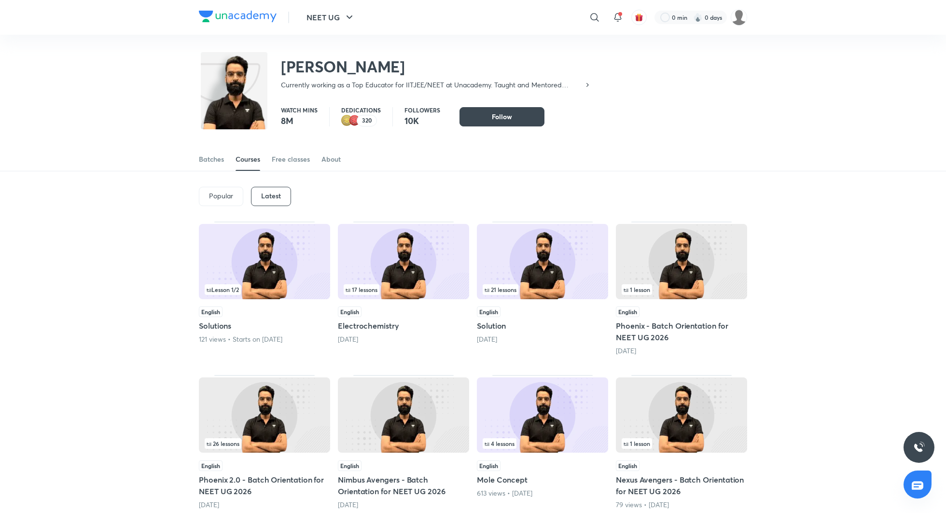
click at [378, 322] on h5 "Electrochemistry" at bounding box center [403, 326] width 131 height 12
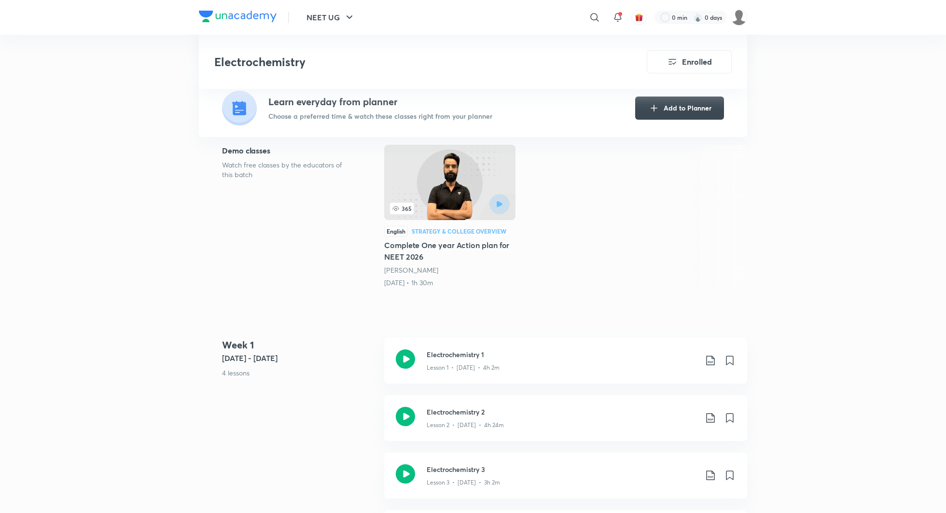
scroll to position [198, 0]
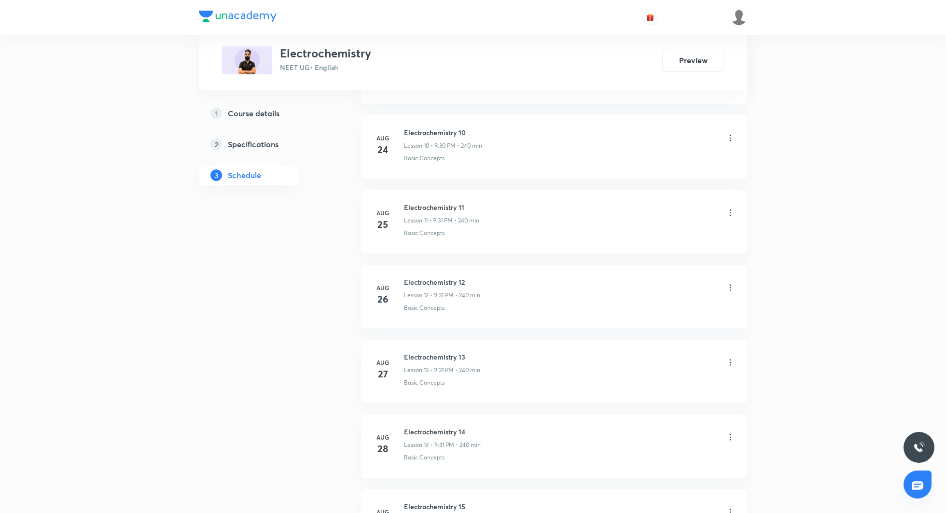
scroll to position [1402, 0]
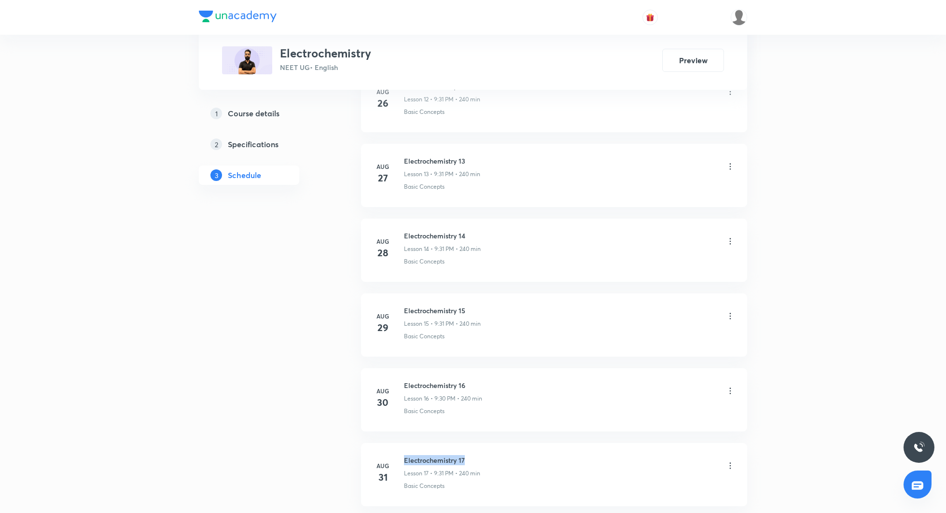
drag, startPoint x: 404, startPoint y: 454, endPoint x: 473, endPoint y: 457, distance: 69.1
click at [478, 458] on h6 "Electrochemistry 17" at bounding box center [442, 460] width 76 height 10
copy h6 "Electrochemistry 17"
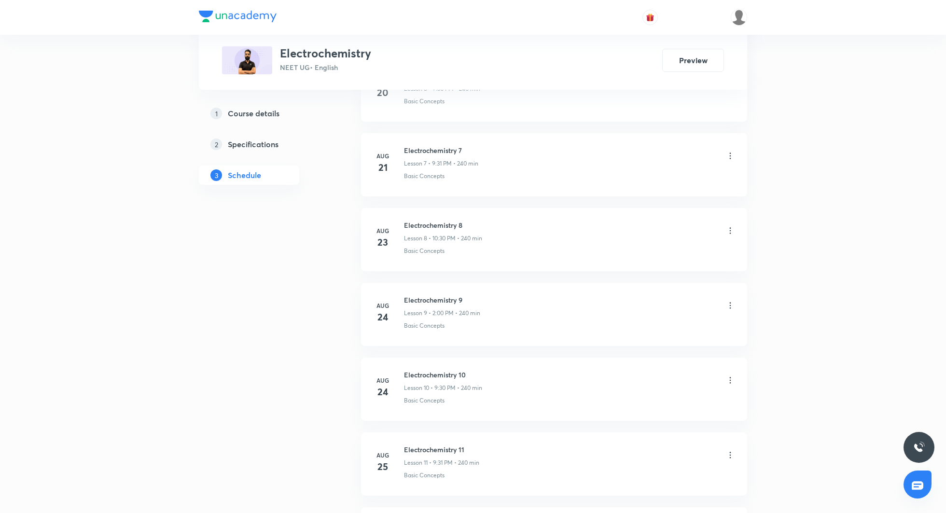
scroll to position [1480, 0]
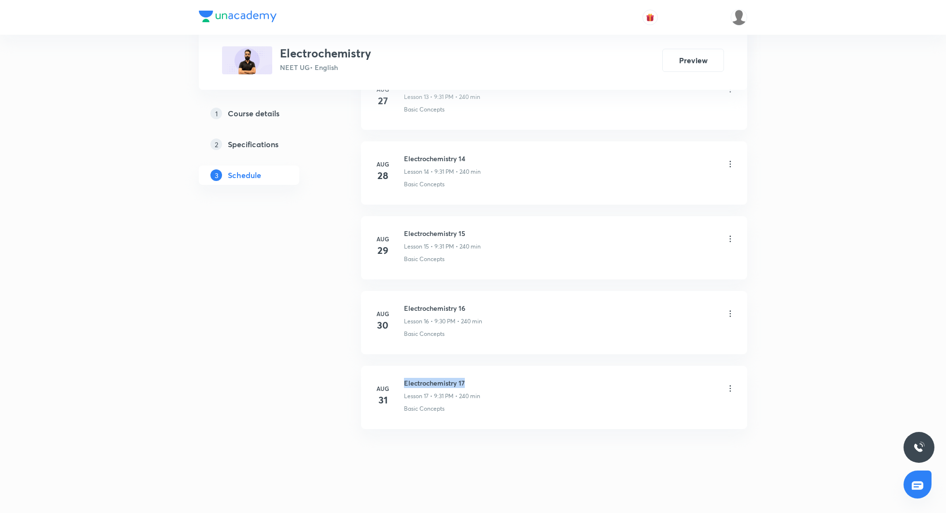
copy h6 "Electrochemistry 17"
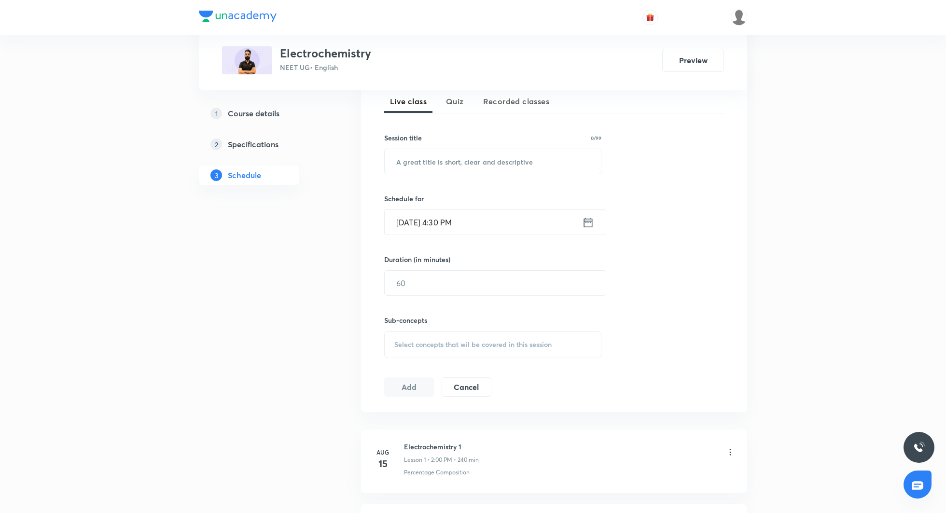
scroll to position [222, 0]
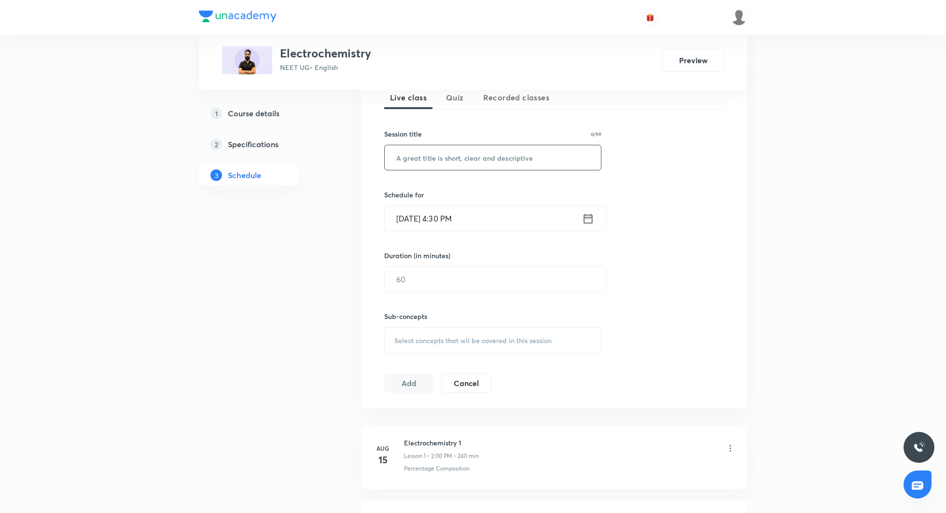
click at [438, 153] on input "text" at bounding box center [493, 157] width 216 height 25
paste input "Electrochemistry 17"
type input "Electrochemistry 18"
click at [590, 221] on icon at bounding box center [588, 219] width 12 height 14
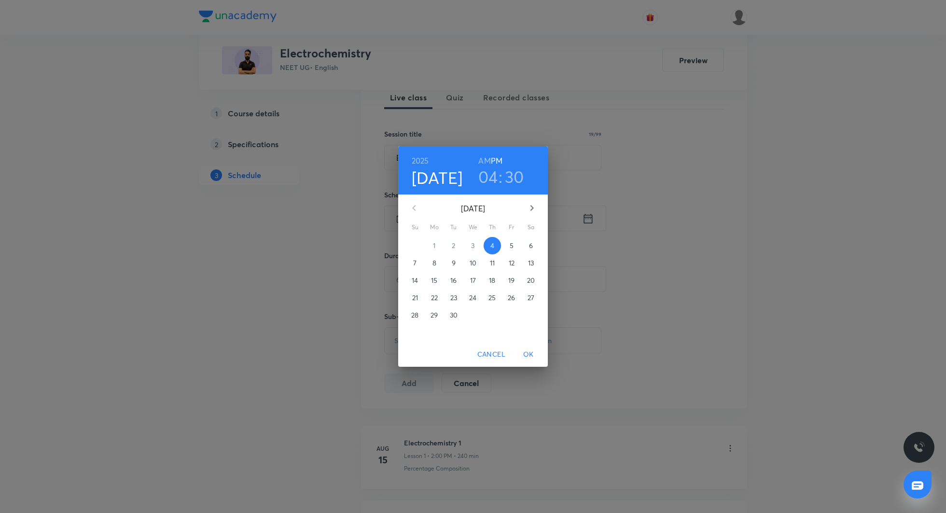
click at [494, 176] on h3 "04" at bounding box center [489, 177] width 20 height 20
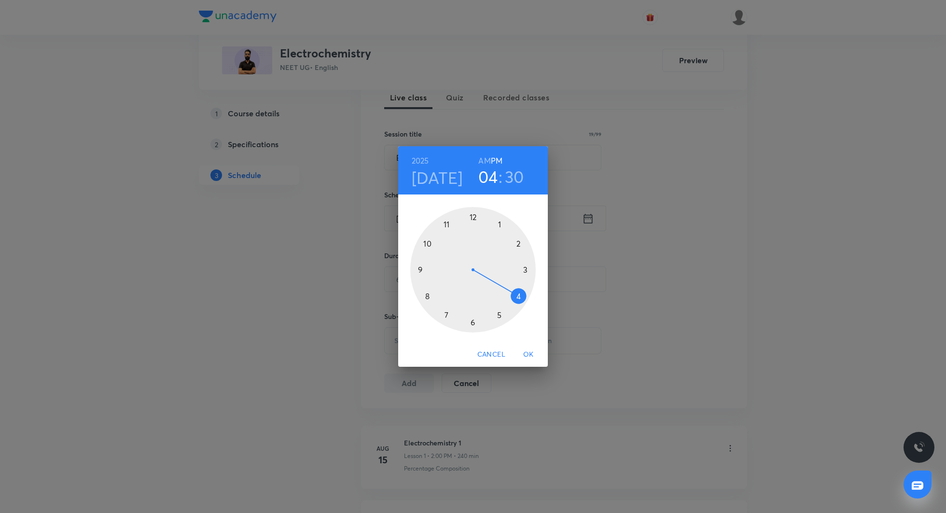
click at [421, 269] on div at bounding box center [473, 270] width 126 height 126
click at [530, 353] on span "OK" at bounding box center [528, 355] width 23 height 12
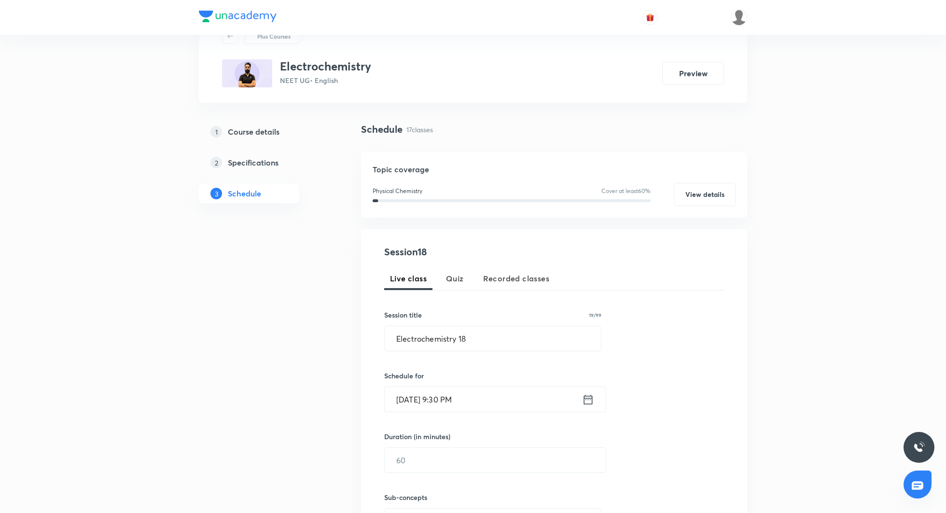
scroll to position [59, 0]
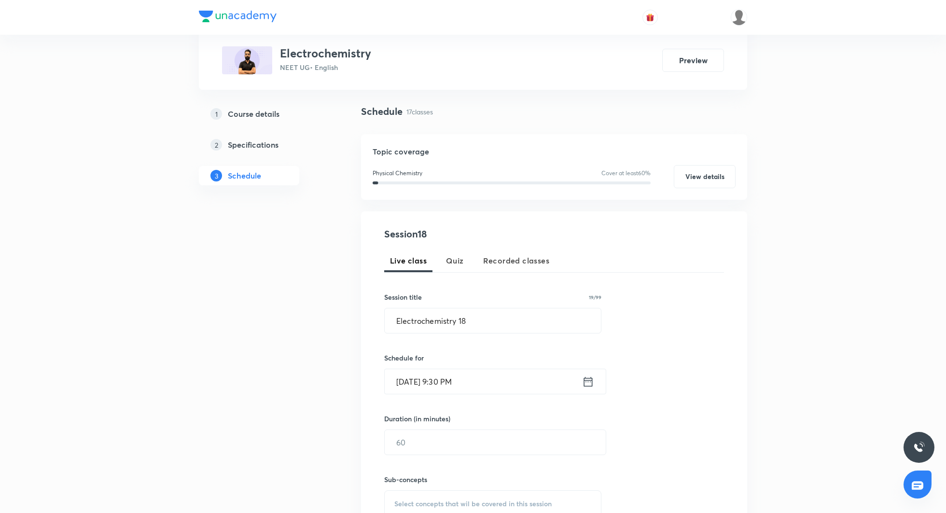
click at [591, 381] on icon at bounding box center [588, 382] width 9 height 10
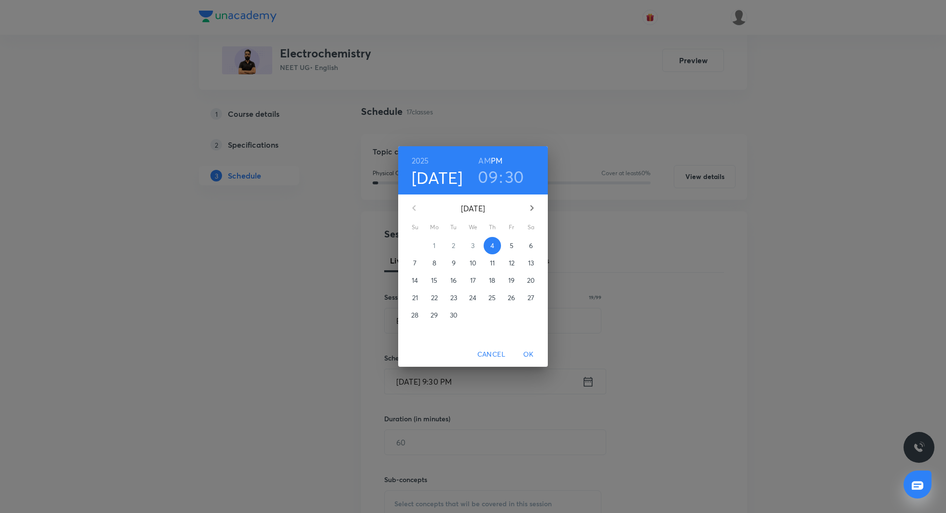
click at [517, 180] on h3 "30" at bounding box center [514, 177] width 19 height 20
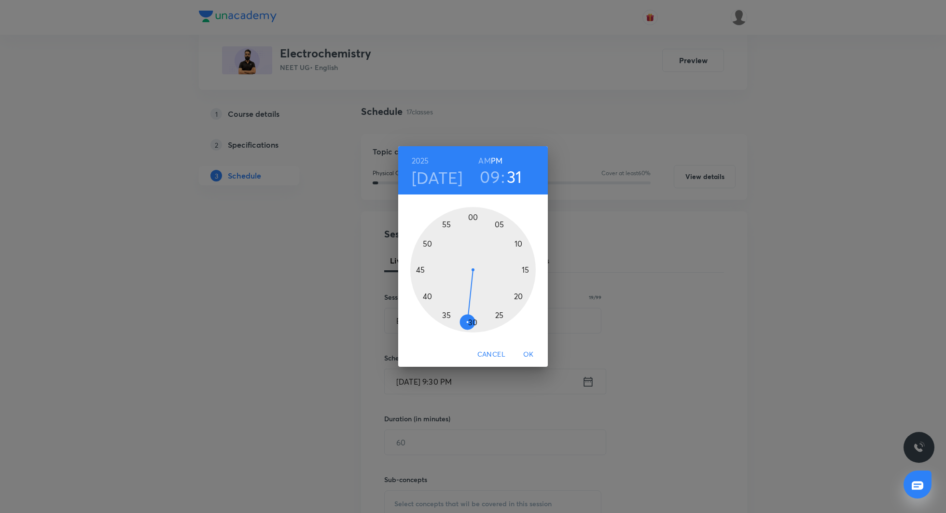
drag, startPoint x: 475, startPoint y: 322, endPoint x: 470, endPoint y: 324, distance: 5.7
click at [470, 324] on div at bounding box center [473, 270] width 126 height 126
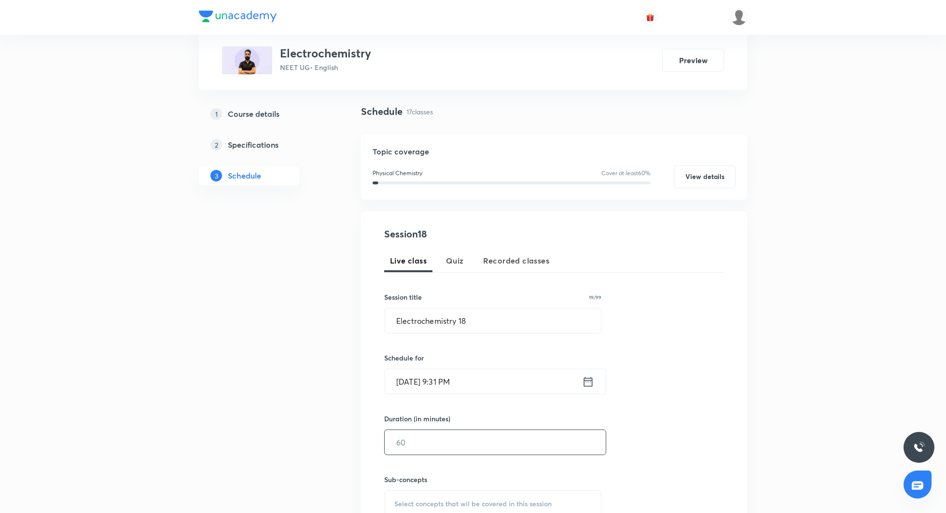
click at [440, 446] on input "text" at bounding box center [495, 442] width 221 height 25
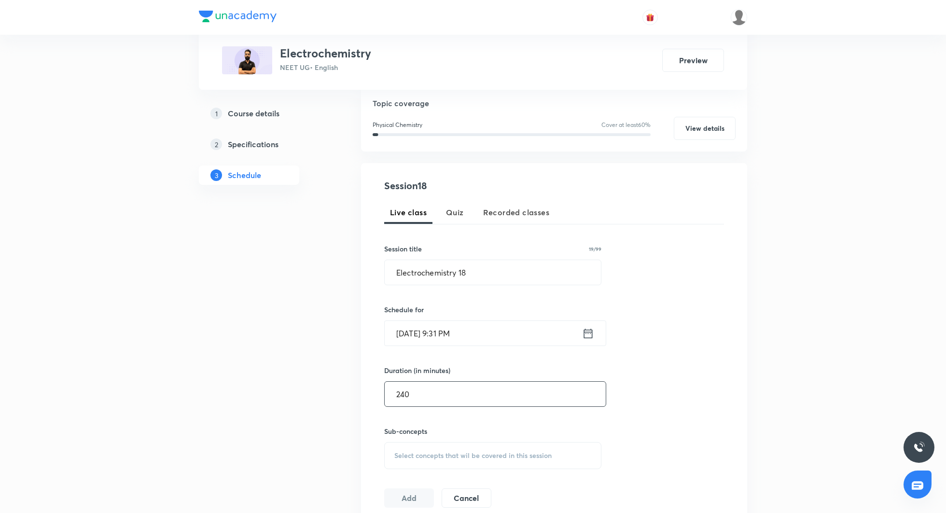
scroll to position [117, 0]
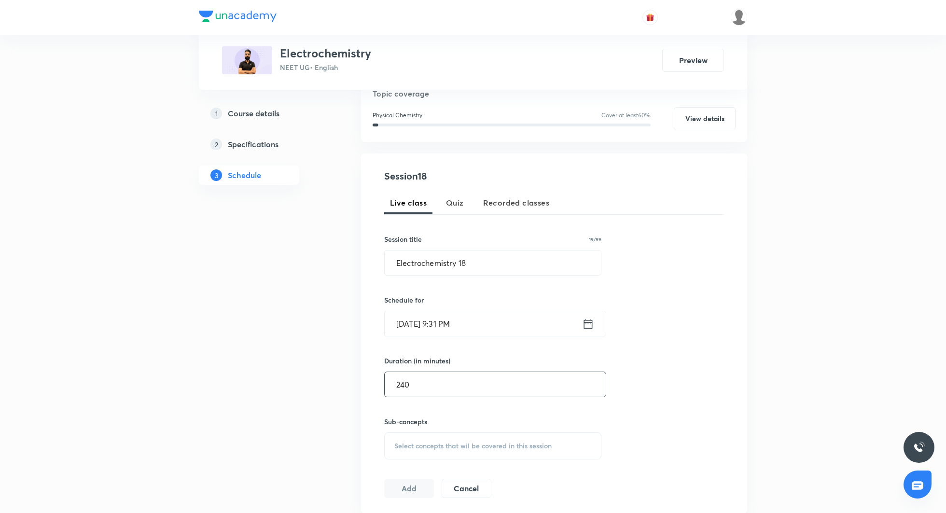
type input "240"
click at [430, 433] on div "Select concepts that wil be covered in this session" at bounding box center [492, 446] width 217 height 27
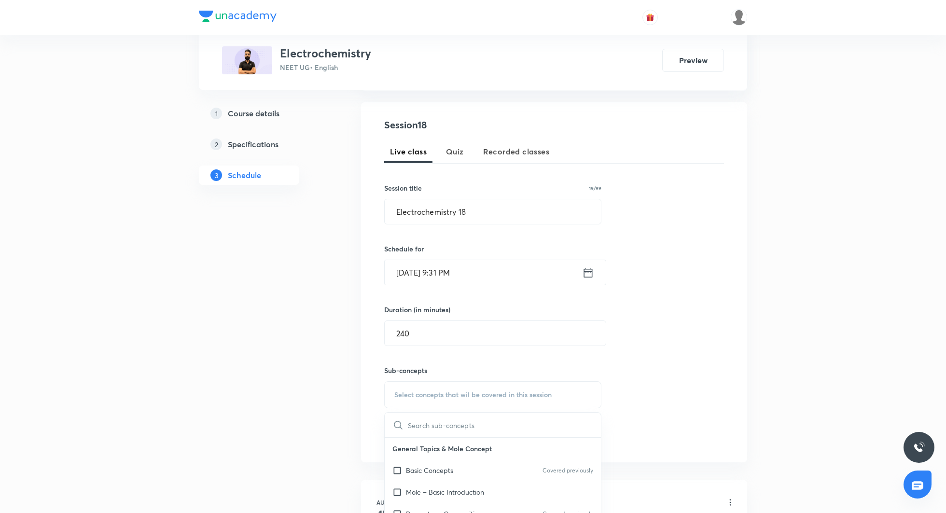
scroll to position [203, 0]
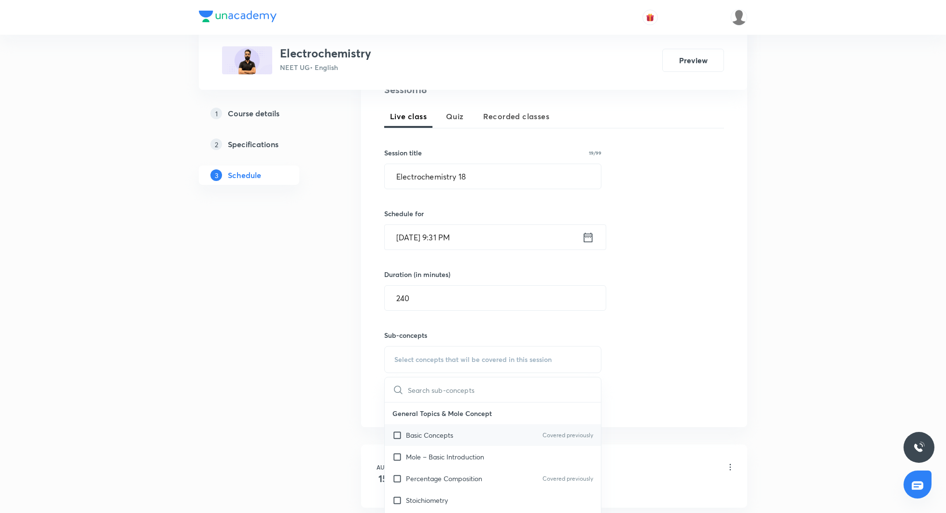
click at [447, 435] on p "Basic Concepts" at bounding box center [429, 435] width 47 height 10
checkbox input "true"
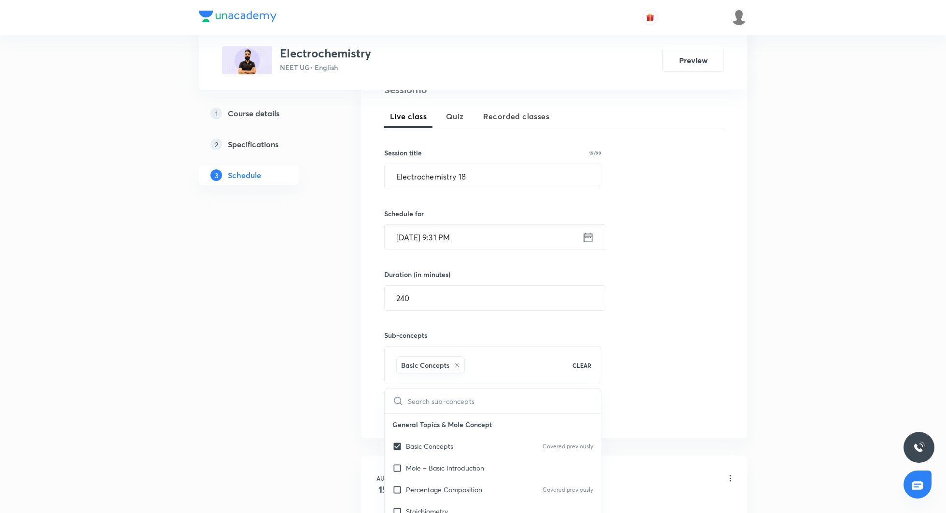
click at [654, 371] on div "Session 18 Live class Quiz Recorded classes Session title 19/99 Electrochemistr…" at bounding box center [554, 253] width 340 height 340
click at [428, 409] on button "Add" at bounding box center [409, 412] width 50 height 19
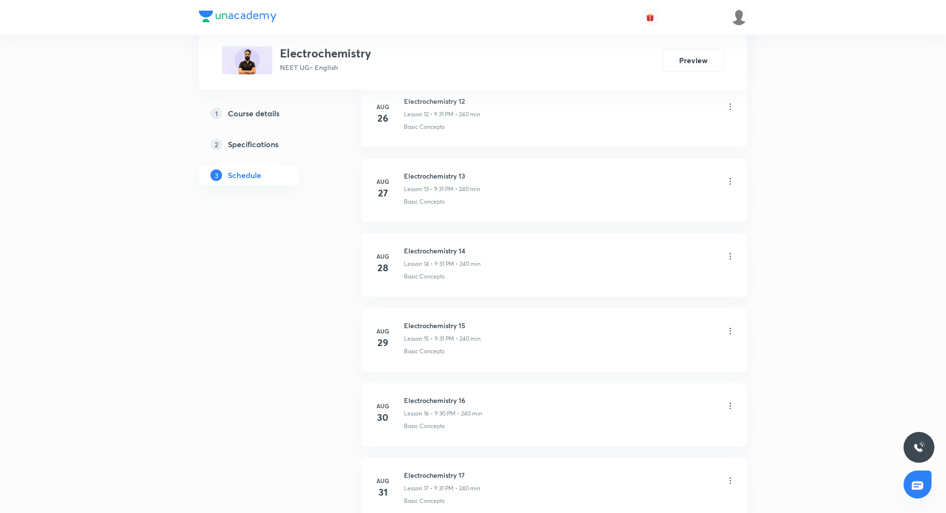
scroll to position [1490, 0]
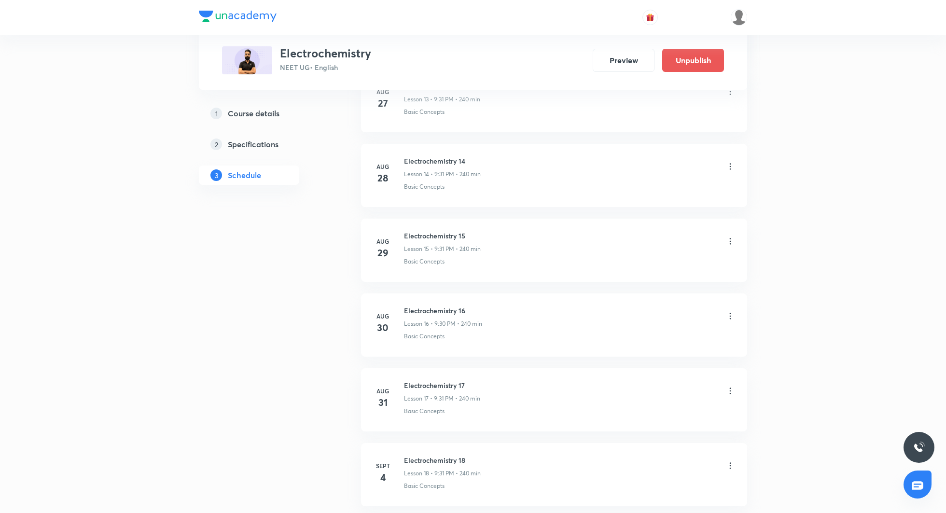
scroll to position [1554, 0]
drag, startPoint x: 404, startPoint y: 378, endPoint x: 475, endPoint y: 381, distance: 70.6
click at [475, 381] on h6 "Electrochemistry 18" at bounding box center [442, 383] width 77 height 10
copy h6 "Electrochemistry 18"
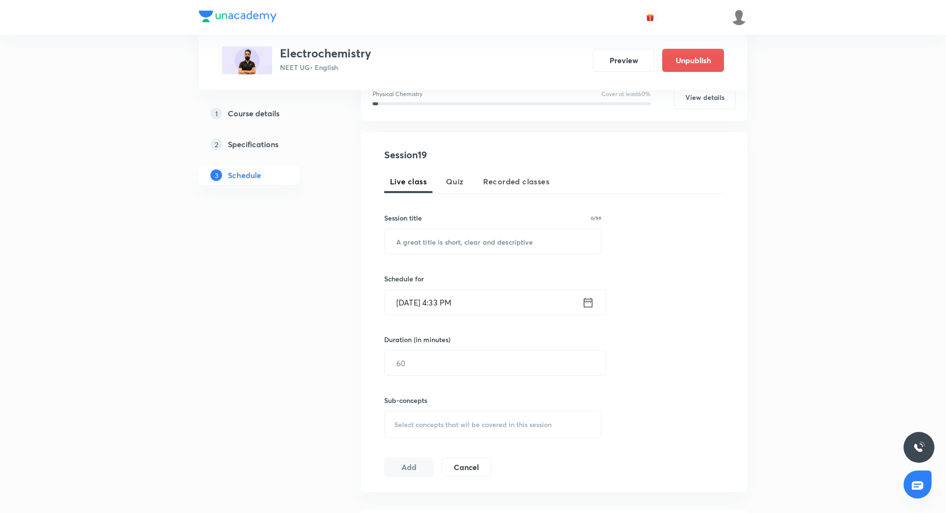
scroll to position [156, 0]
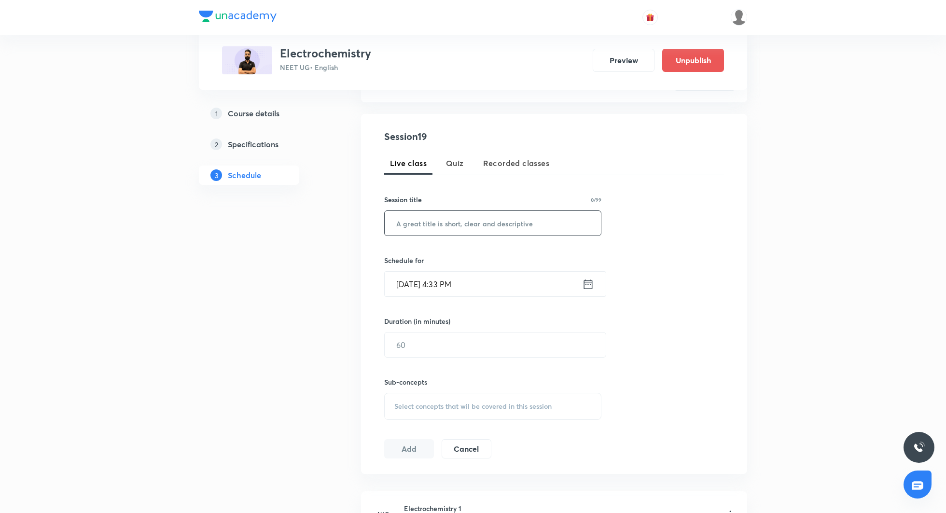
click at [480, 226] on input "text" at bounding box center [493, 223] width 216 height 25
paste input "Electrochemistry 18"
type input "Electrochemistry 19"
click at [587, 285] on icon at bounding box center [588, 285] width 12 height 14
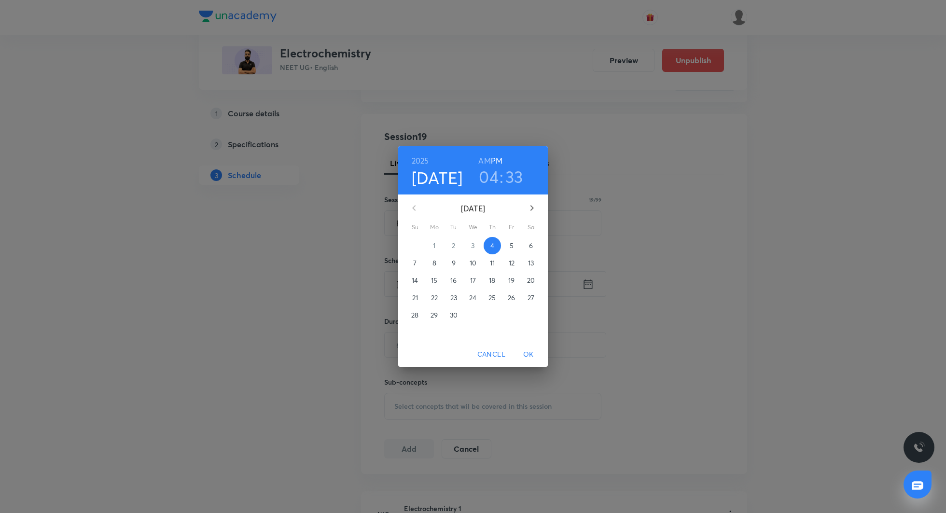
click at [512, 244] on p "5" at bounding box center [512, 246] width 4 height 10
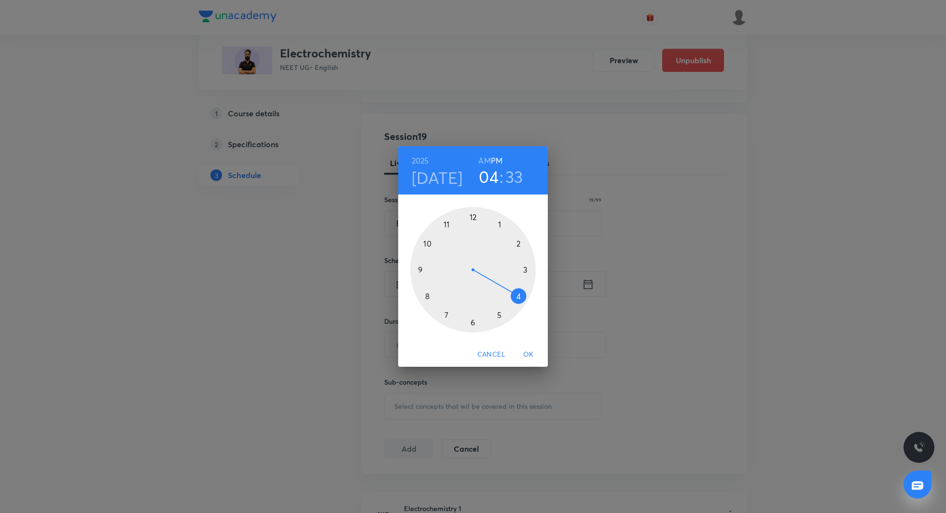
click at [421, 272] on div at bounding box center [473, 270] width 126 height 126
click at [474, 322] on div at bounding box center [473, 270] width 126 height 126
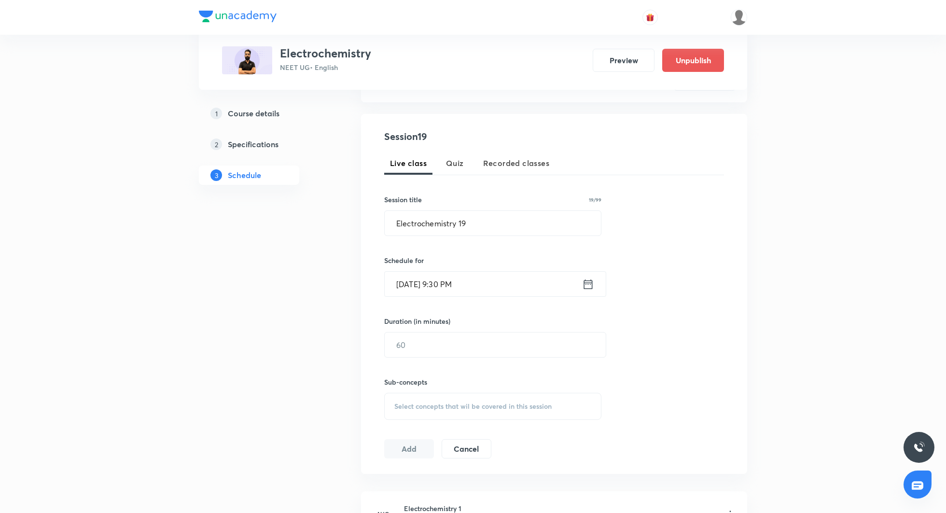
click at [591, 286] on icon at bounding box center [588, 285] width 12 height 14
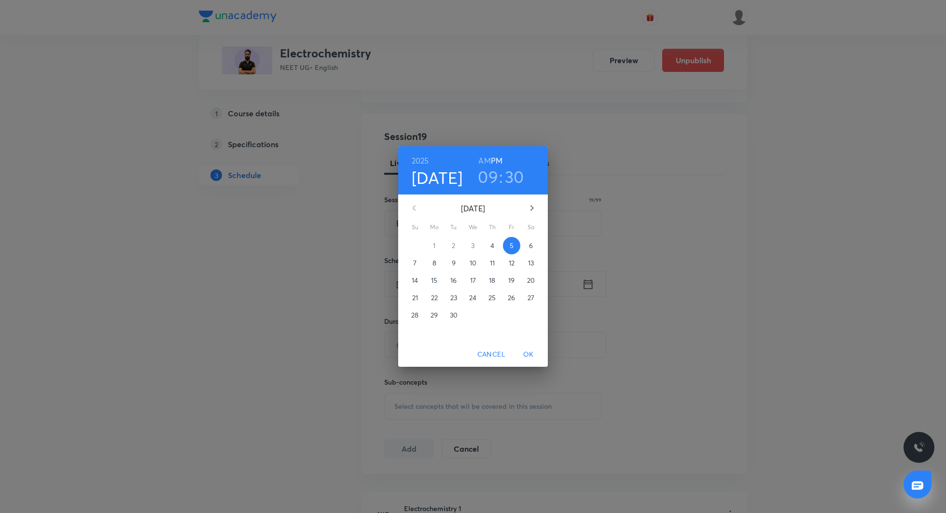
click at [515, 181] on h3 "30" at bounding box center [514, 177] width 19 height 20
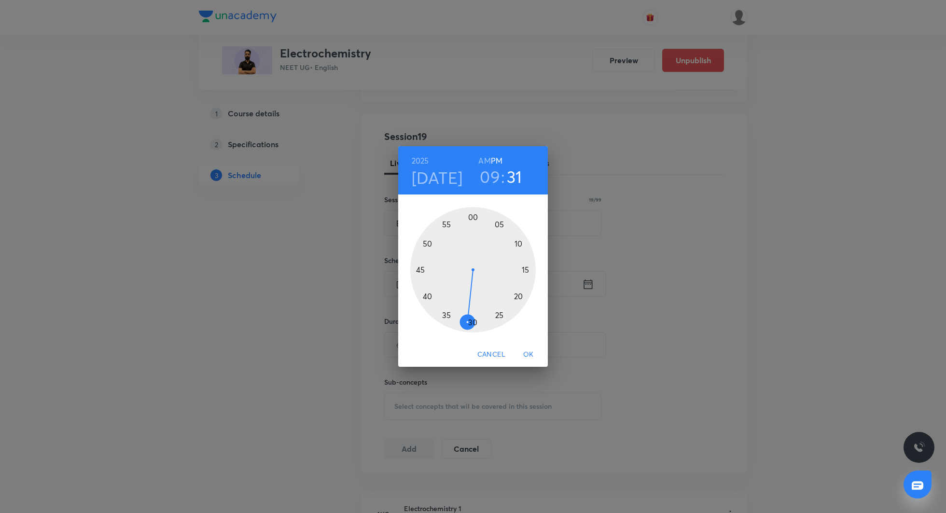
click at [469, 322] on div at bounding box center [473, 270] width 126 height 126
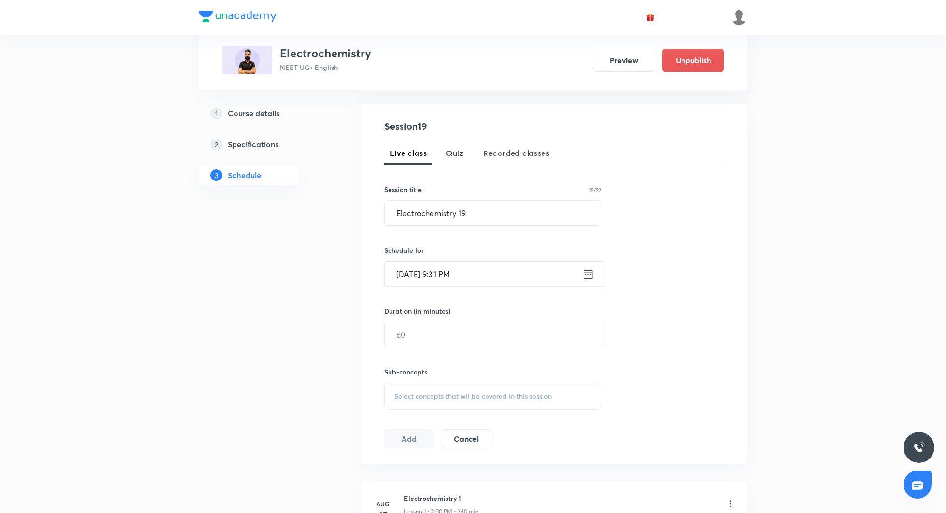
scroll to position [169, 0]
click at [445, 339] on input "text" at bounding box center [495, 332] width 221 height 25
type input "240"
click at [439, 390] on span "Select concepts that wil be covered in this session" at bounding box center [473, 394] width 157 height 8
click at [446, 466] on p "Basic Concepts" at bounding box center [429, 470] width 47 height 10
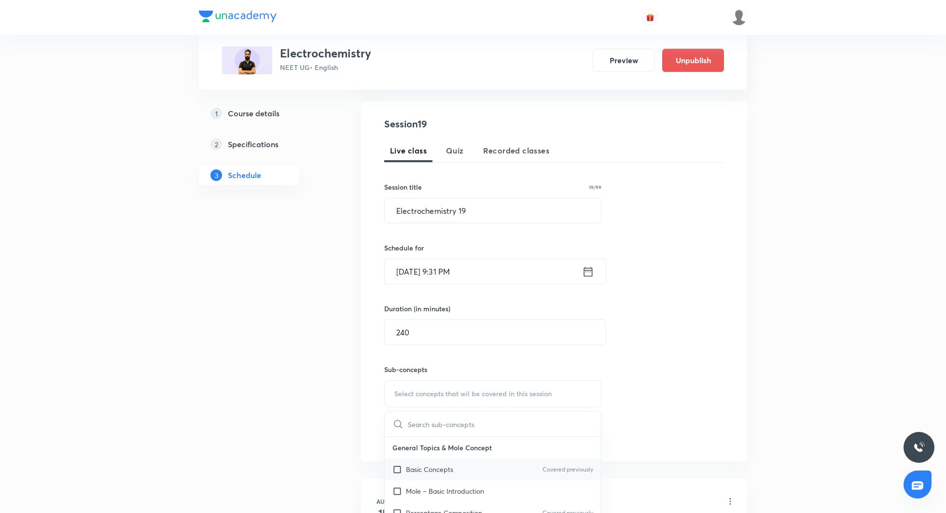
checkbox input "true"
click at [679, 368] on div "Session 19 Live class Quiz Recorded classes Session title 19/99 Electrochemistr…" at bounding box center [554, 287] width 340 height 340
click at [402, 447] on button "Add" at bounding box center [409, 446] width 50 height 19
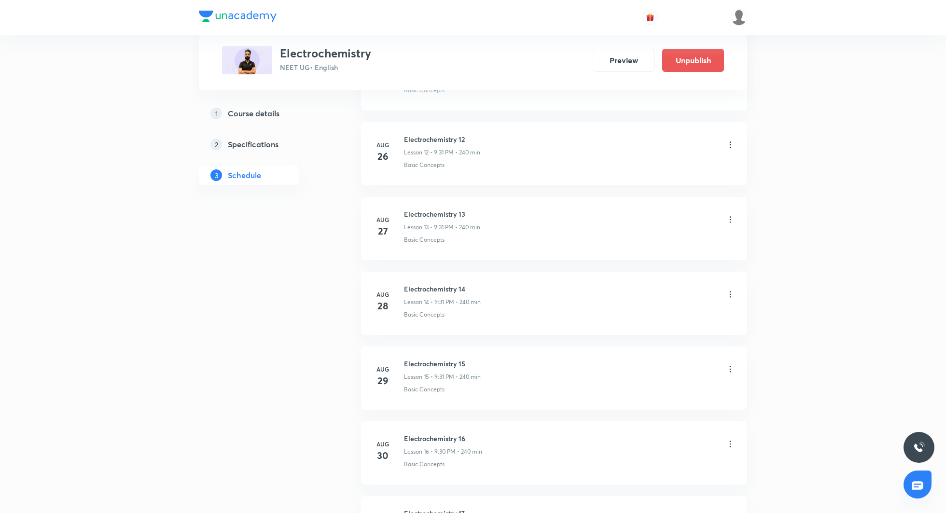
scroll to position [1565, 0]
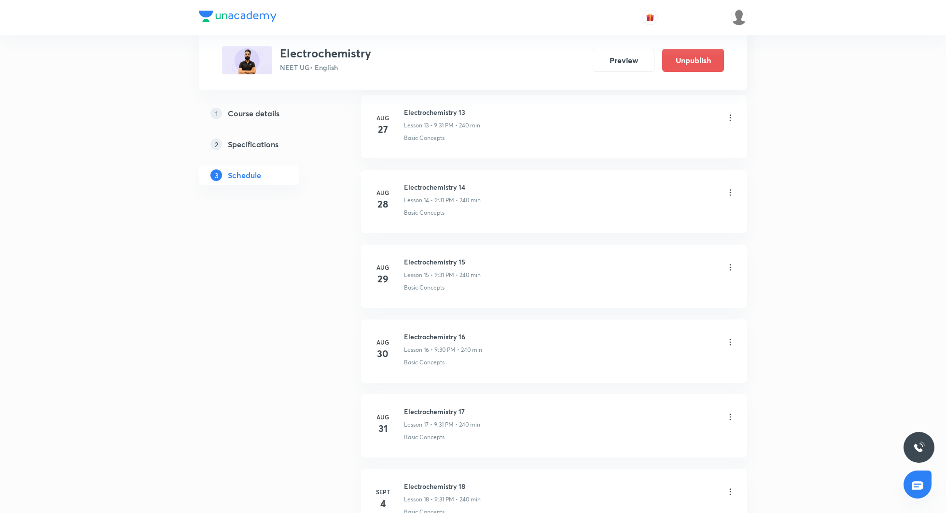
scroll to position [1629, 0]
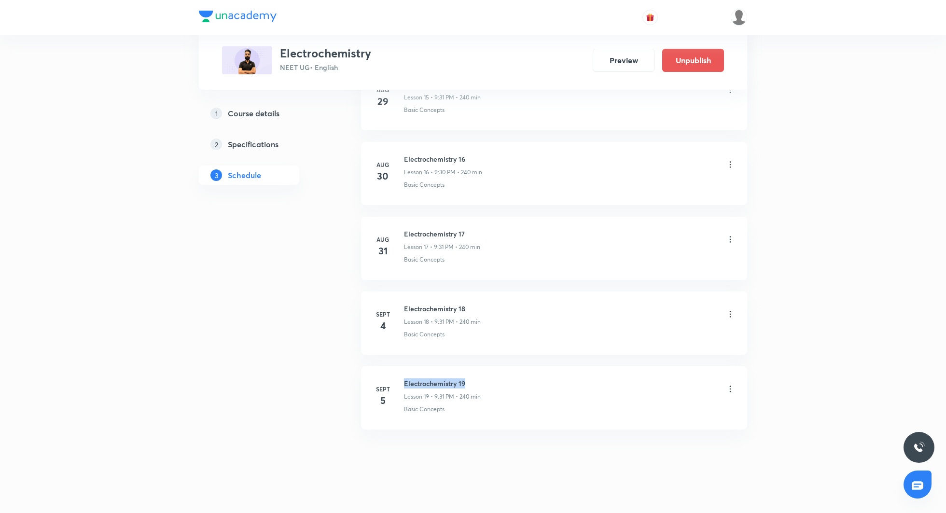
drag, startPoint x: 405, startPoint y: 376, endPoint x: 467, endPoint y: 377, distance: 62.3
click at [467, 379] on h6 "Electrochemistry 19" at bounding box center [442, 384] width 77 height 10
copy h6 "Electrochemistry 19"
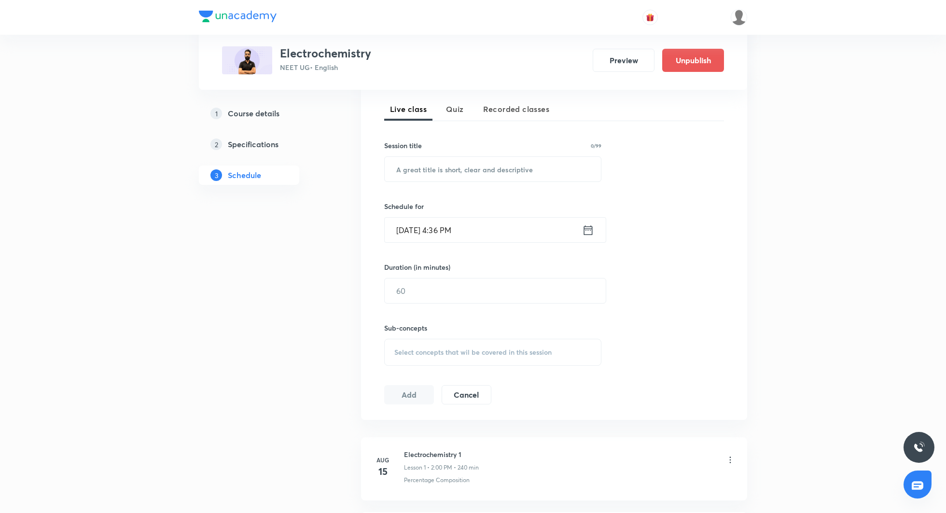
scroll to position [0, 0]
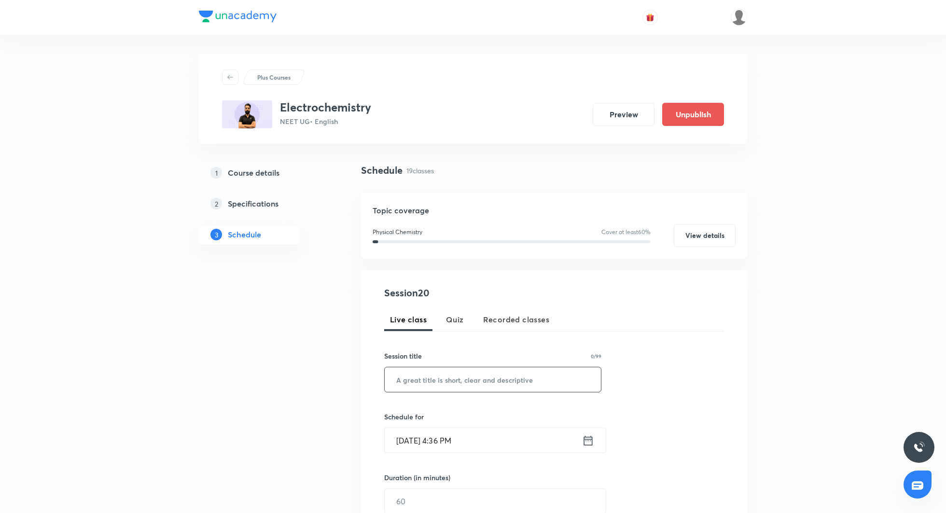
click at [443, 380] on input "text" at bounding box center [493, 379] width 216 height 25
paste input "Electrochemistry 19"
type input "Electrochemistry 20"
click at [588, 441] on icon at bounding box center [588, 441] width 12 height 14
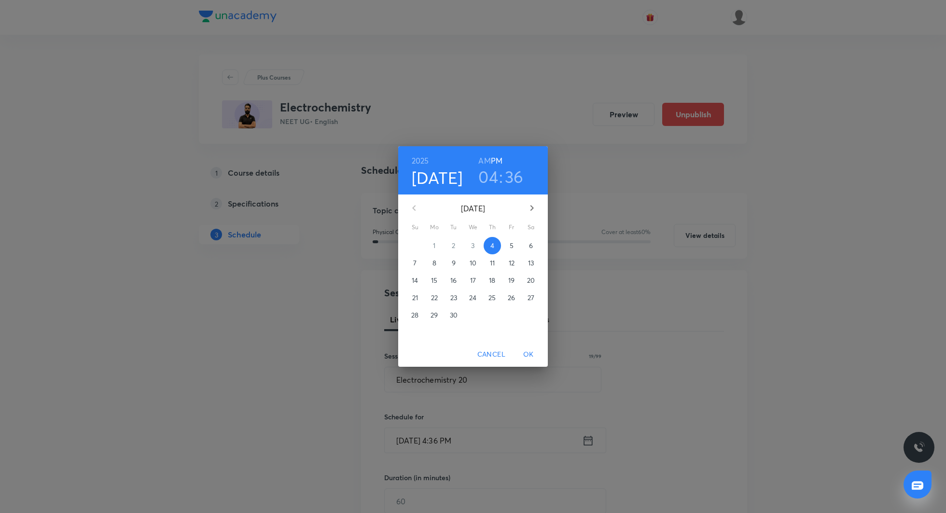
click at [531, 244] on p "6" at bounding box center [531, 246] width 4 height 10
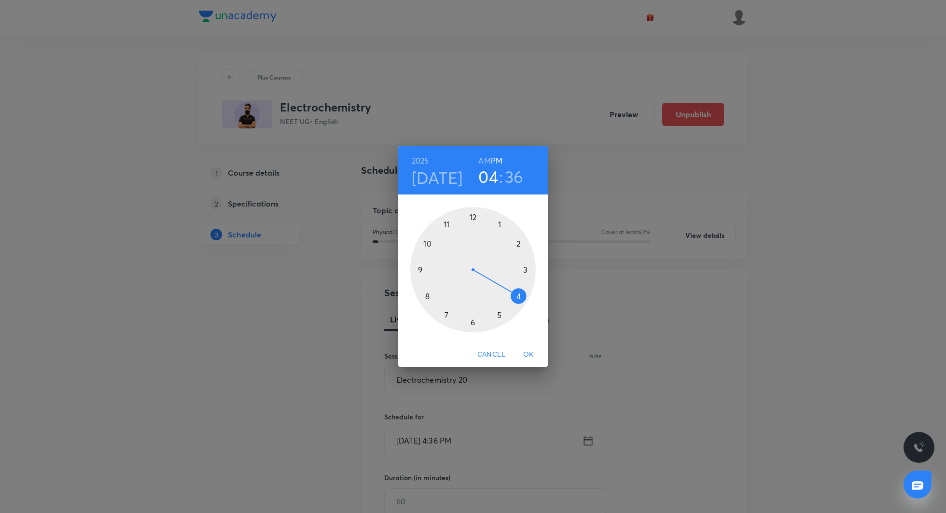
click at [421, 268] on div at bounding box center [473, 270] width 126 height 126
click at [468, 323] on div at bounding box center [473, 270] width 126 height 126
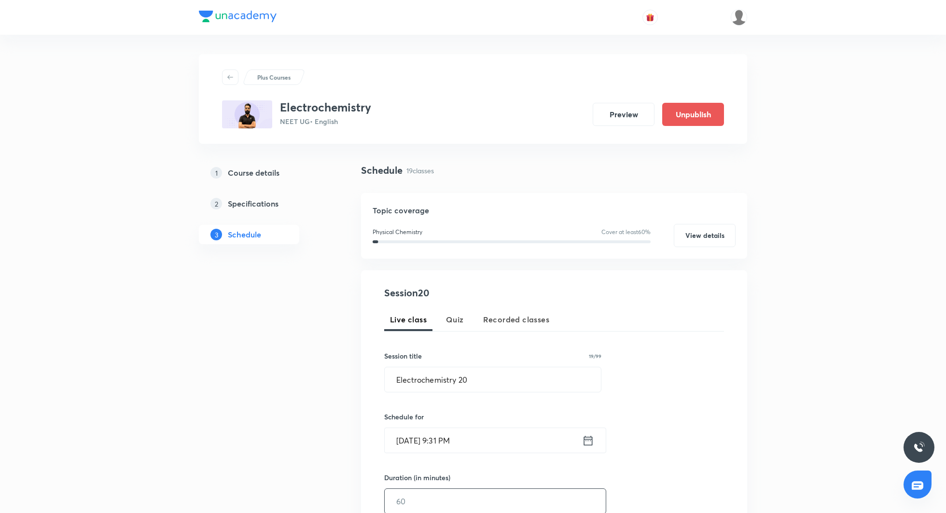
click at [478, 499] on input "text" at bounding box center [495, 501] width 221 height 25
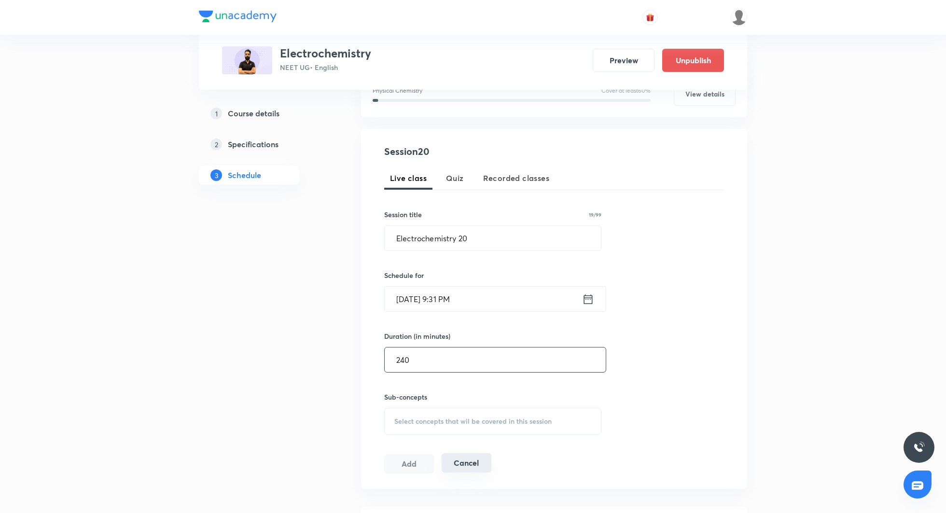
scroll to position [163, 0]
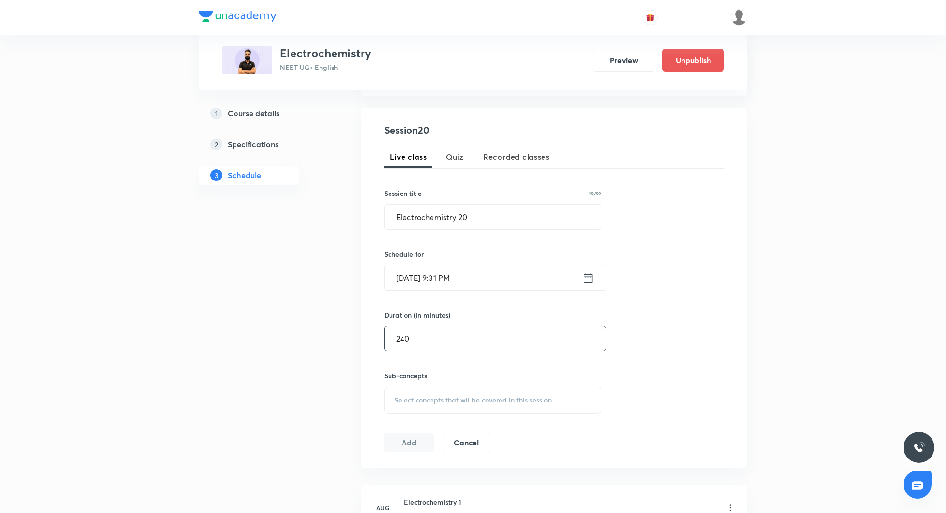
type input "240"
click at [439, 405] on div "Select concepts that wil be covered in this session" at bounding box center [492, 400] width 217 height 27
click at [443, 474] on p "Basic Concepts" at bounding box center [429, 476] width 47 height 10
checkbox input "true"
click at [730, 320] on div "Session 20 Live class Quiz Recorded classes Session title 19/99 Electrochemistr…" at bounding box center [554, 293] width 386 height 371
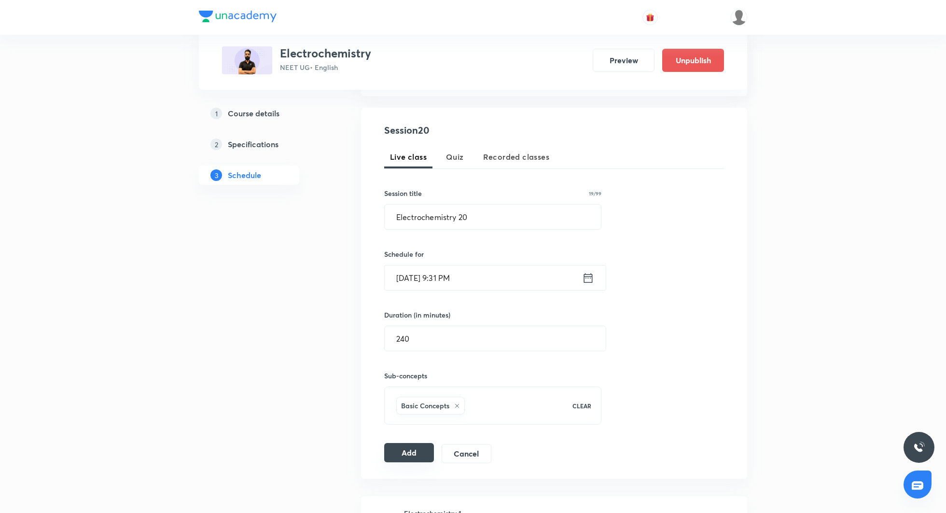
click at [428, 450] on button "Add" at bounding box center [409, 452] width 50 height 19
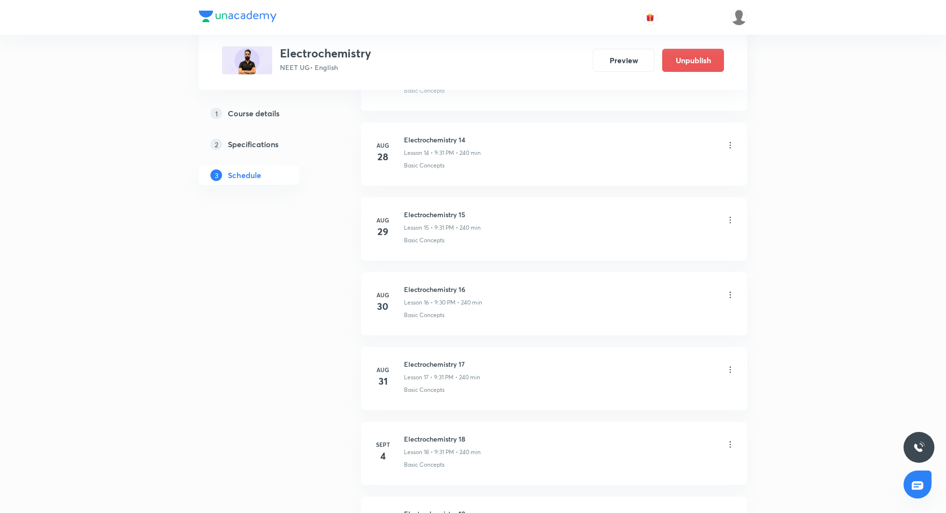
scroll to position [1639, 0]
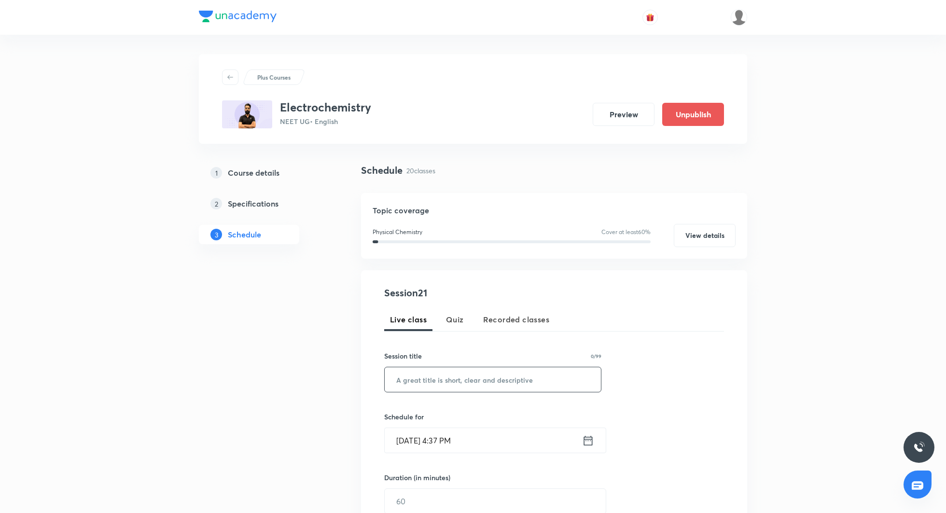
click at [458, 375] on input "text" at bounding box center [493, 379] width 216 height 25
paste input "Electrochemistry 19"
type input "Electrochemistry 21"
click at [588, 438] on icon at bounding box center [588, 441] width 9 height 10
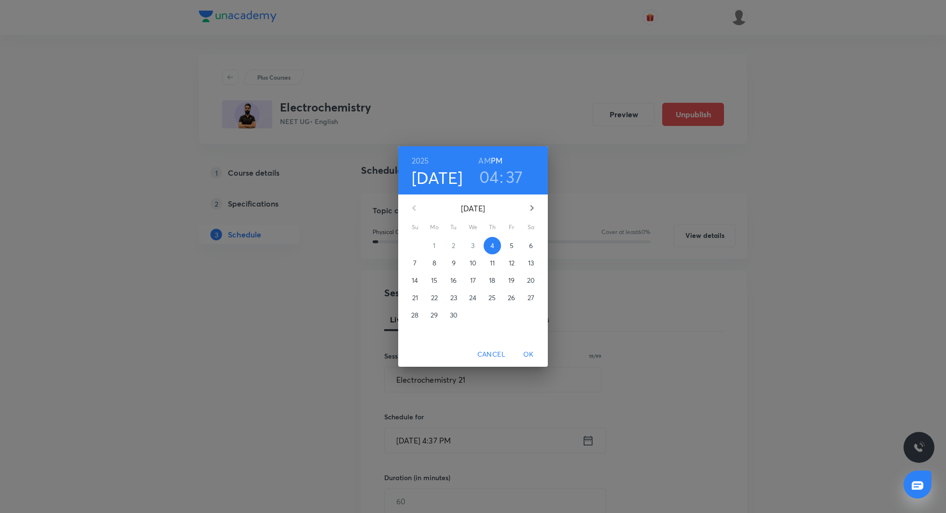
click at [417, 267] on span "7" at bounding box center [415, 263] width 17 height 10
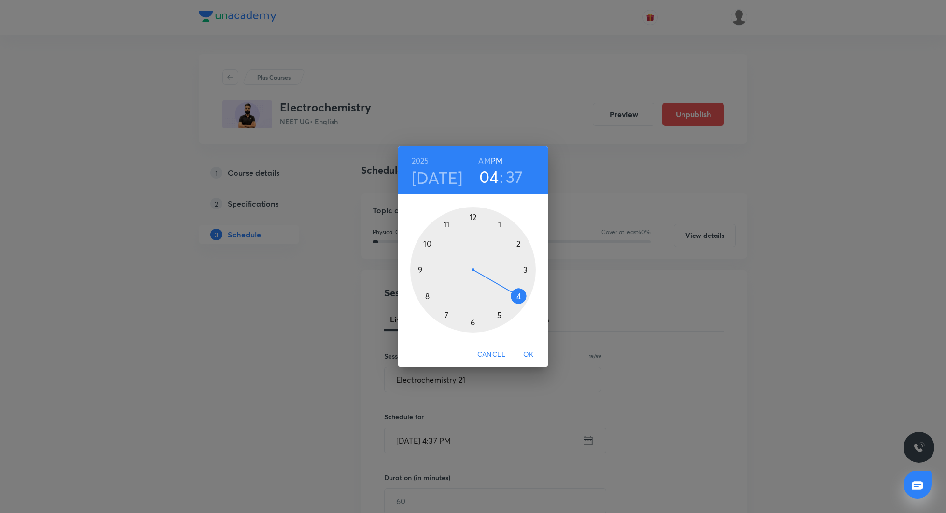
click at [421, 269] on div at bounding box center [473, 270] width 126 height 126
click at [469, 322] on div at bounding box center [473, 270] width 126 height 126
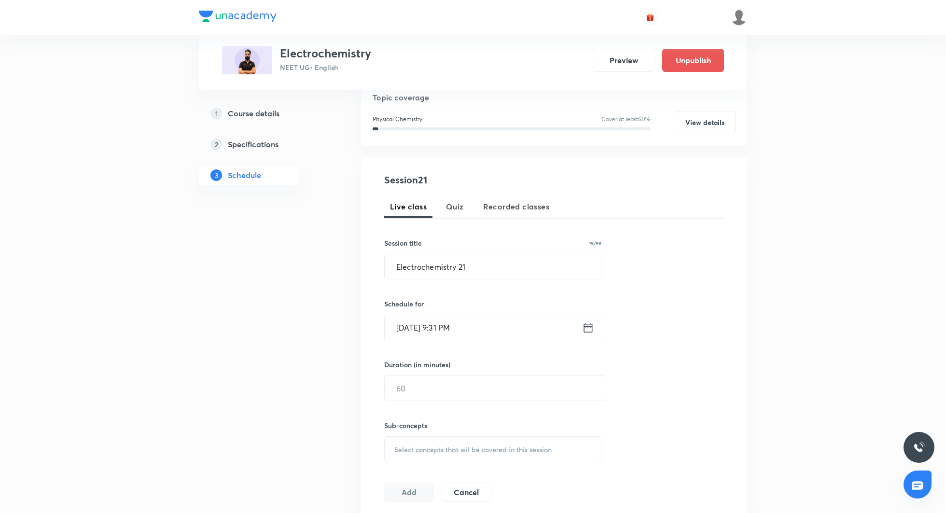
scroll to position [132, 0]
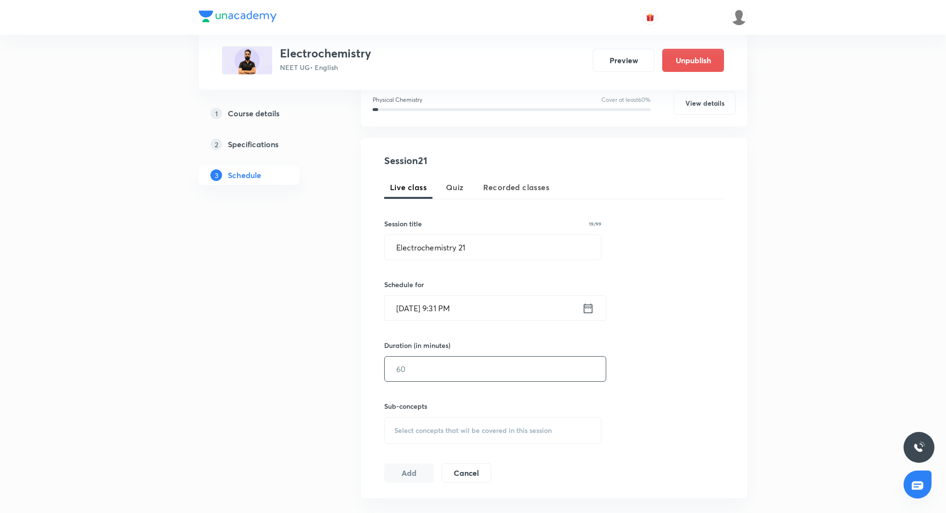
click at [456, 371] on input "text" at bounding box center [495, 369] width 221 height 25
type input "240"
click at [431, 432] on span "Select concepts that wil be covered in this session" at bounding box center [473, 431] width 157 height 8
click at [435, 501] on p "Basic Concepts" at bounding box center [429, 506] width 47 height 10
checkbox input "true"
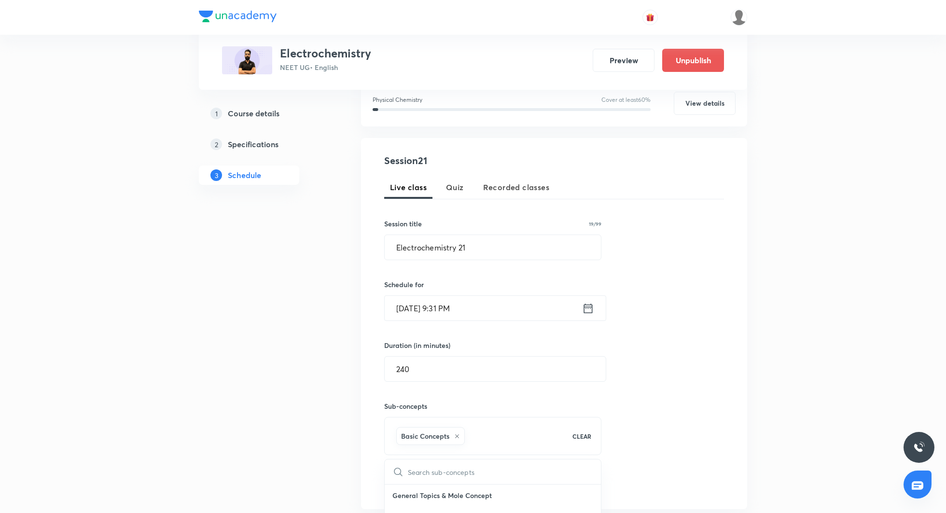
click at [663, 377] on div "Session 21 Live class Quiz Recorded classes Session title 19/99 Electrochemistr…" at bounding box center [554, 324] width 340 height 340
click at [404, 480] on button "Add" at bounding box center [409, 483] width 50 height 19
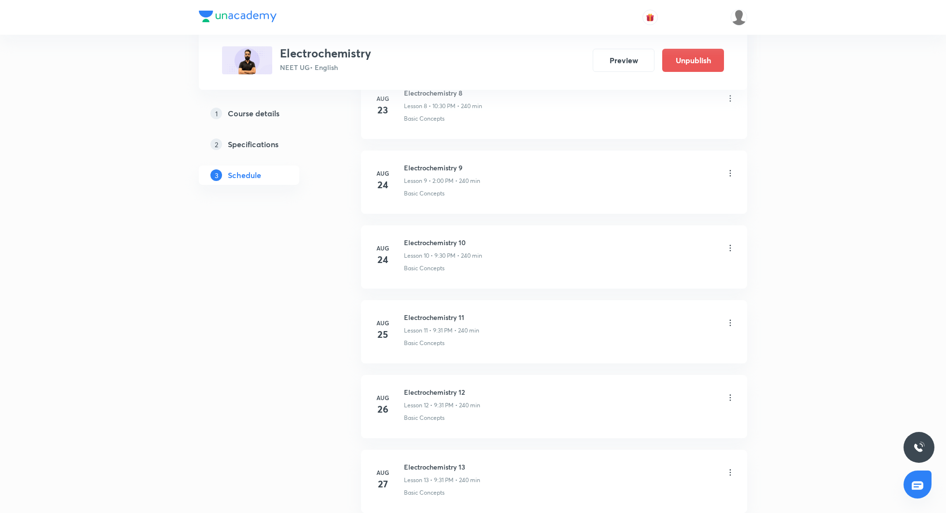
scroll to position [1225, 0]
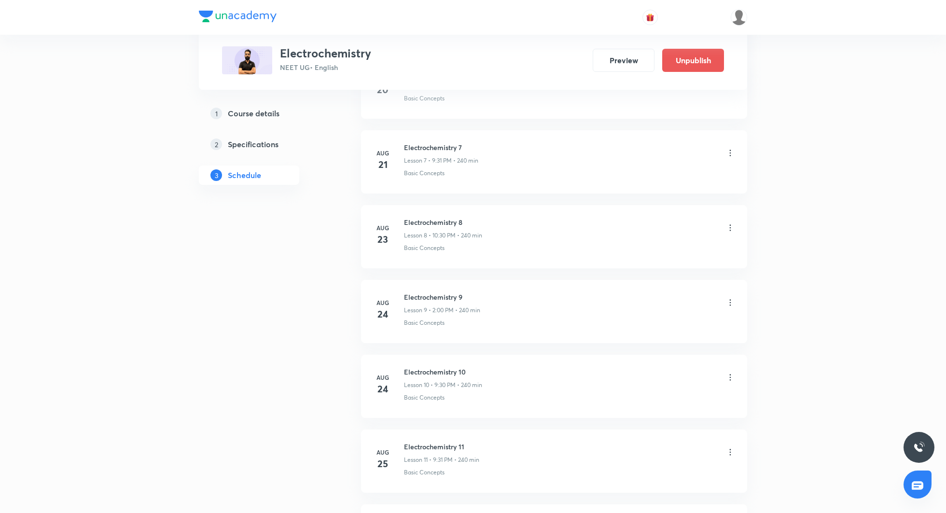
scroll to position [682, 0]
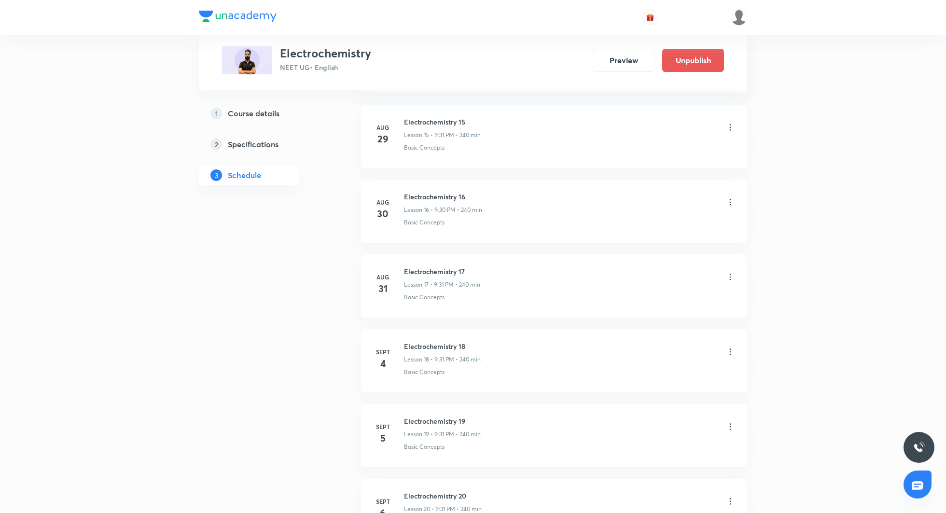
scroll to position [1766, 0]
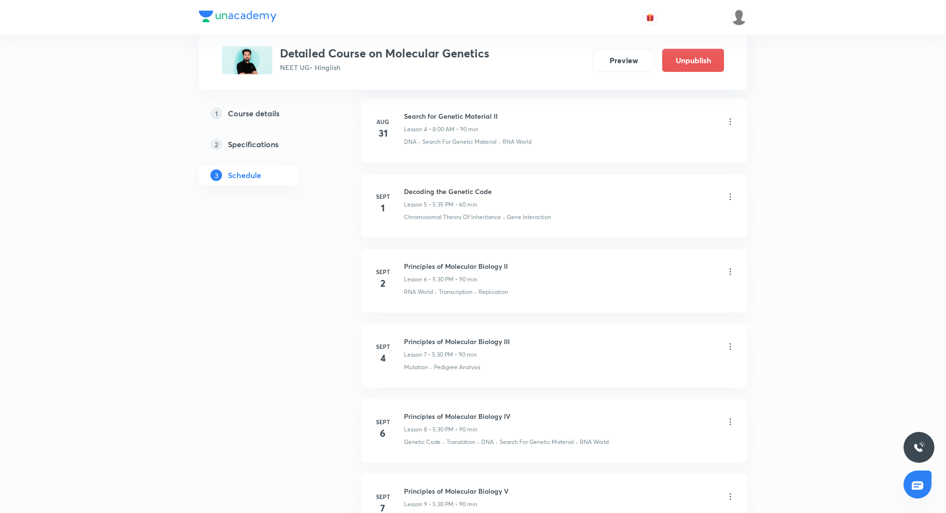
scroll to position [779, 0]
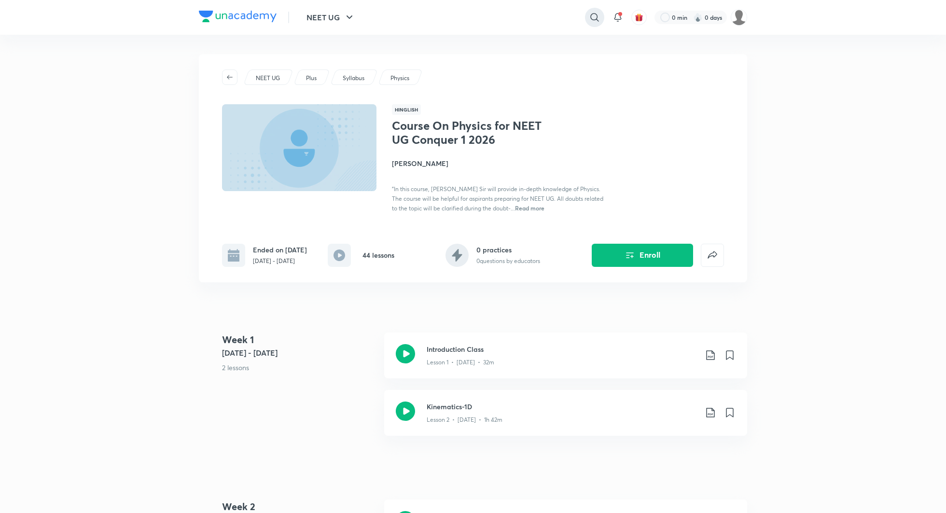
click at [595, 18] on icon at bounding box center [595, 18] width 12 height 12
type input "yawar"
click at [479, 65] on p "3K followers • 167 courses" at bounding box center [491, 68] width 67 height 9
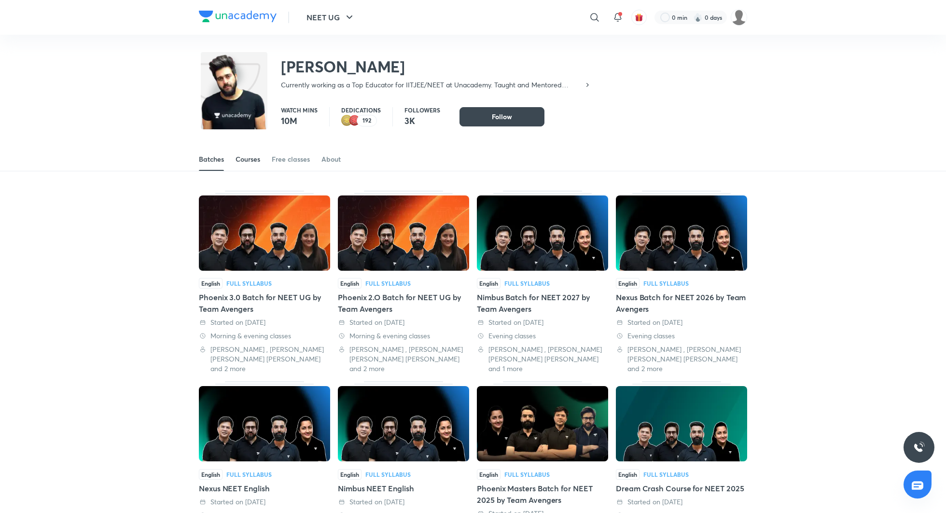
click at [257, 150] on link "Courses" at bounding box center [248, 159] width 25 height 23
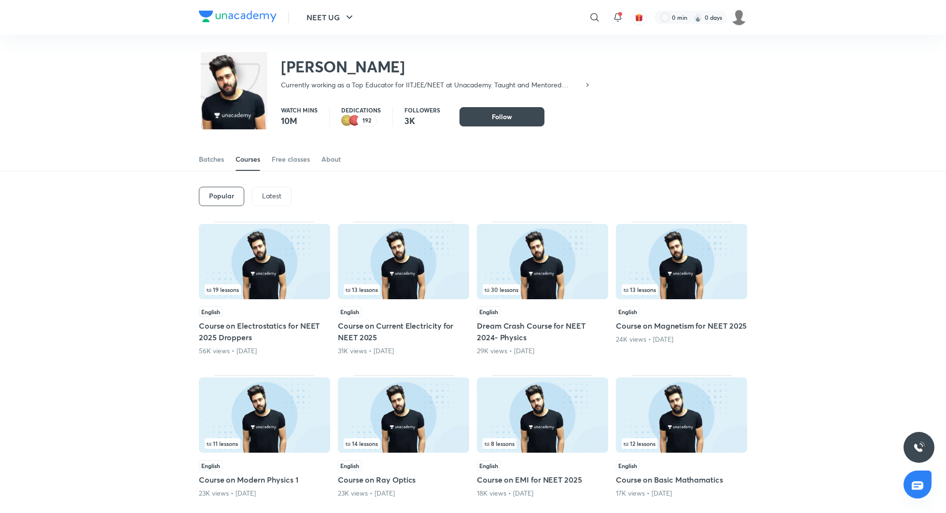
click at [268, 198] on p "Latest" at bounding box center [271, 196] width 19 height 8
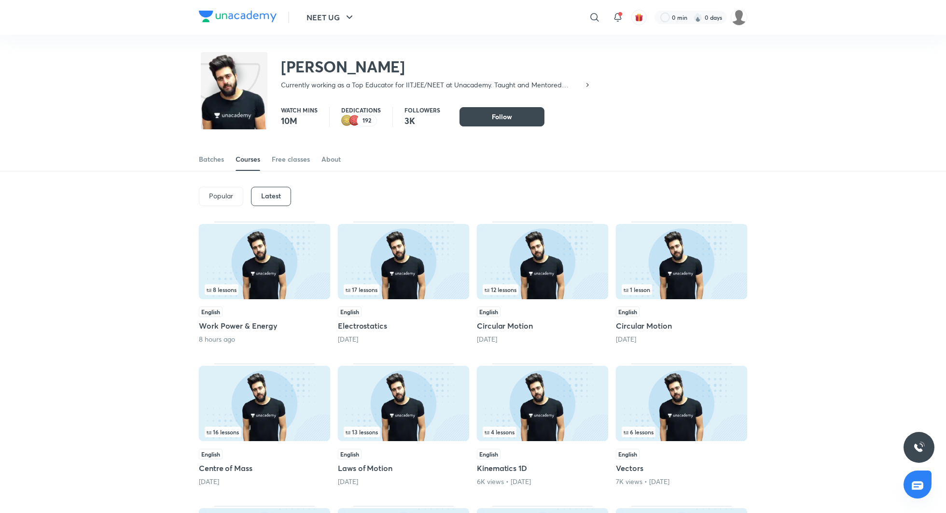
click at [255, 327] on h5 "Work Power & Energy" at bounding box center [264, 326] width 131 height 12
